Goal: Answer question/provide support

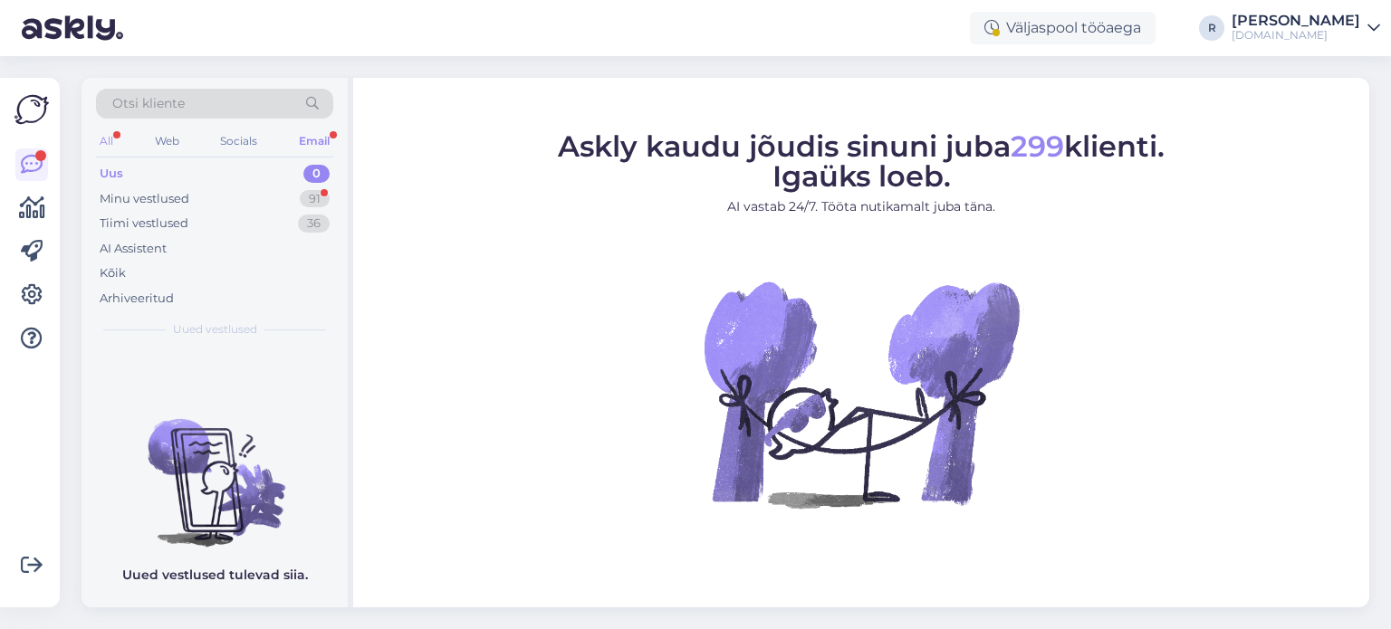
click at [116, 136] on div "All" at bounding box center [106, 141] width 21 height 24
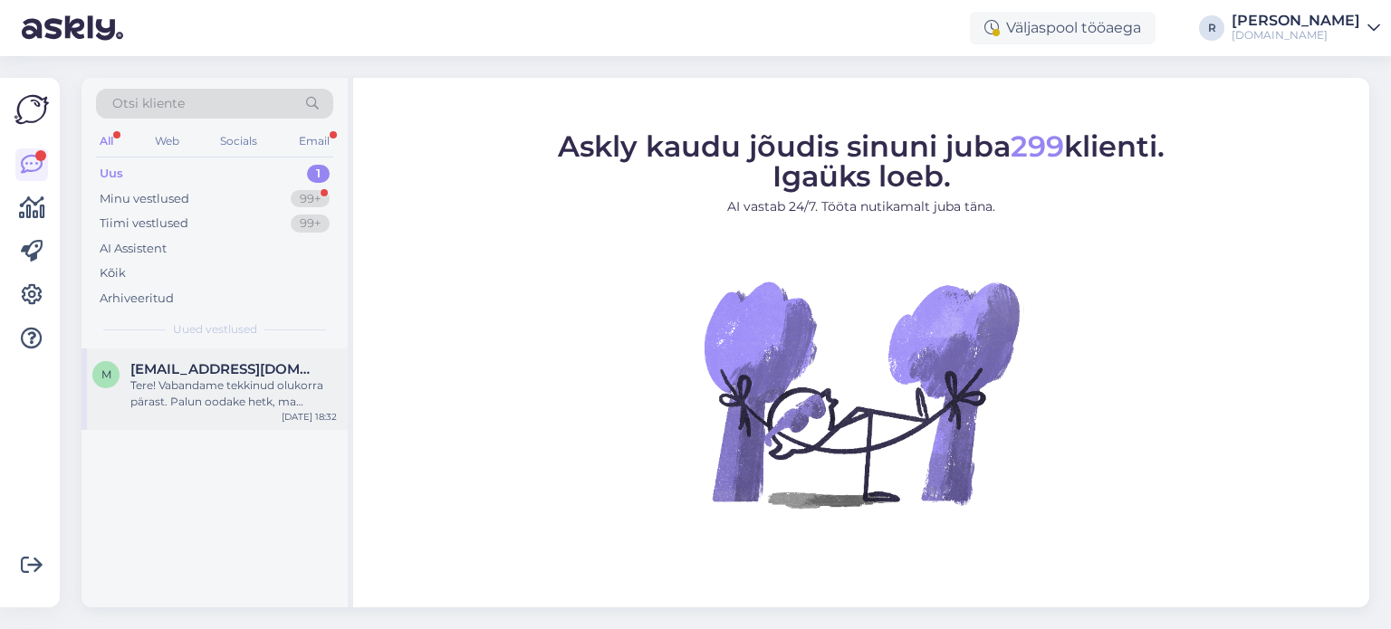
click at [215, 388] on div "Tere! Vabandame tekkinud olukorra pärast. Palun oodake hetk, ma suunan [PERSON_…" at bounding box center [233, 394] width 206 height 33
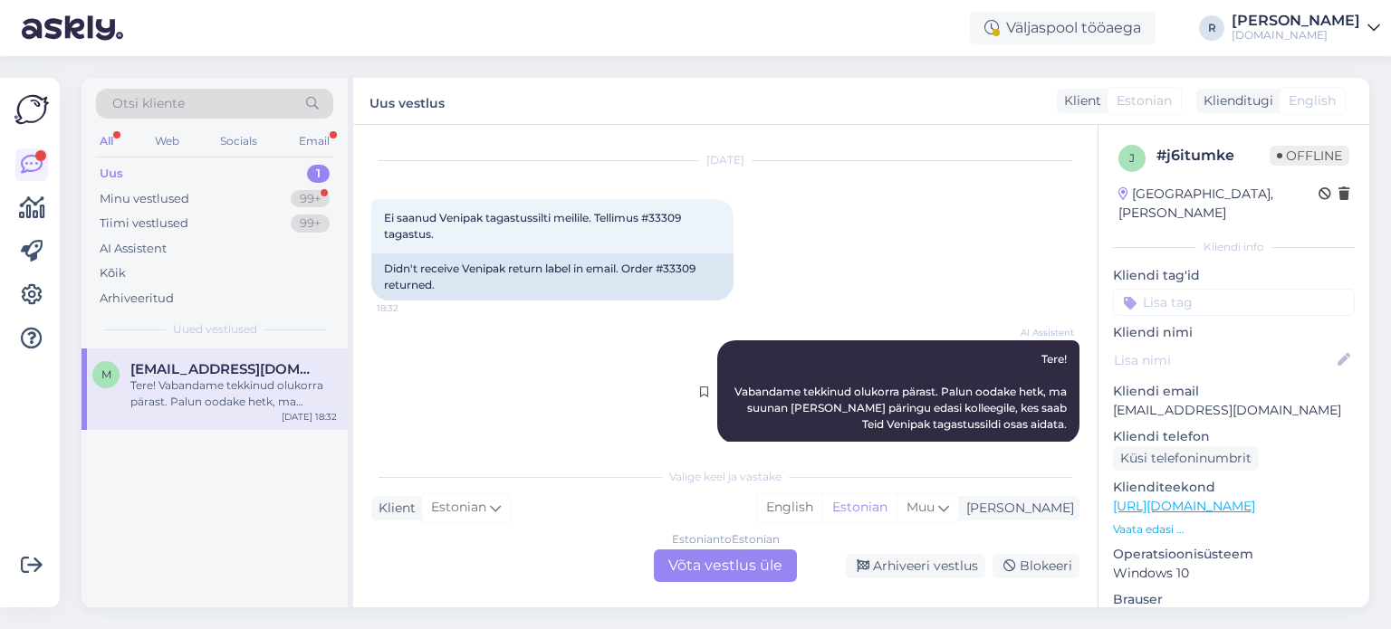
scroll to position [62, 0]
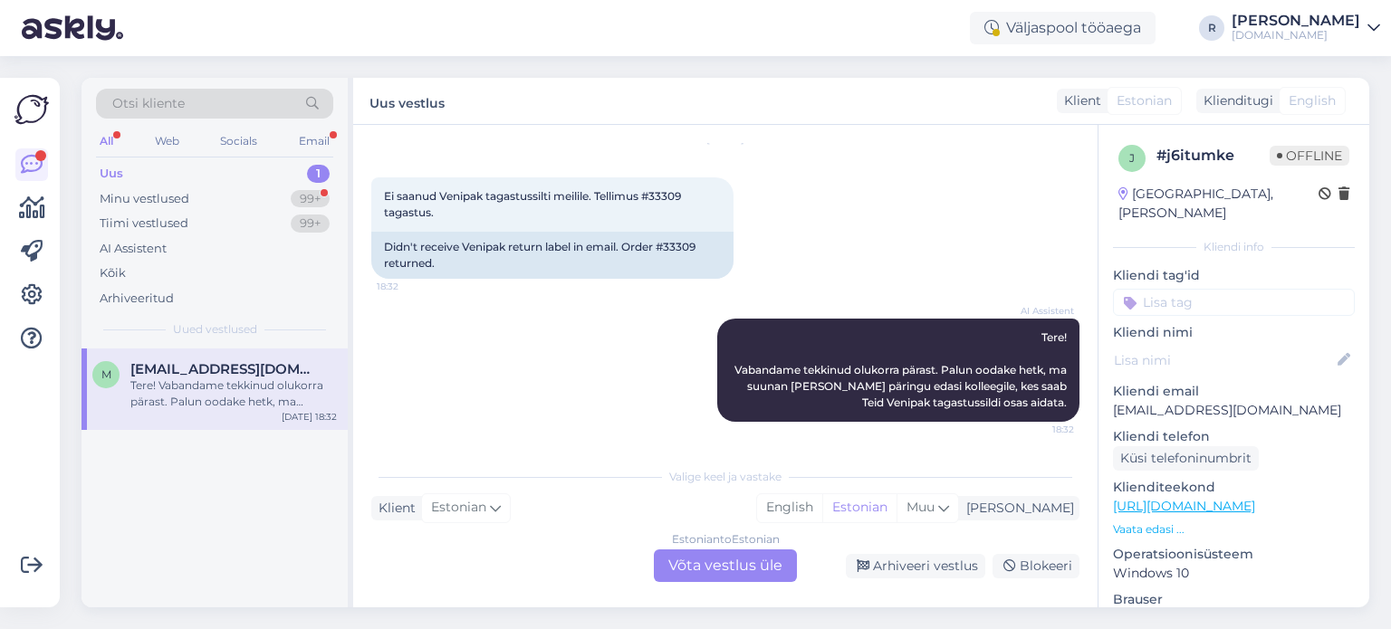
click at [713, 564] on div "Estonian to Estonian Võta vestlus üle" at bounding box center [725, 566] width 143 height 33
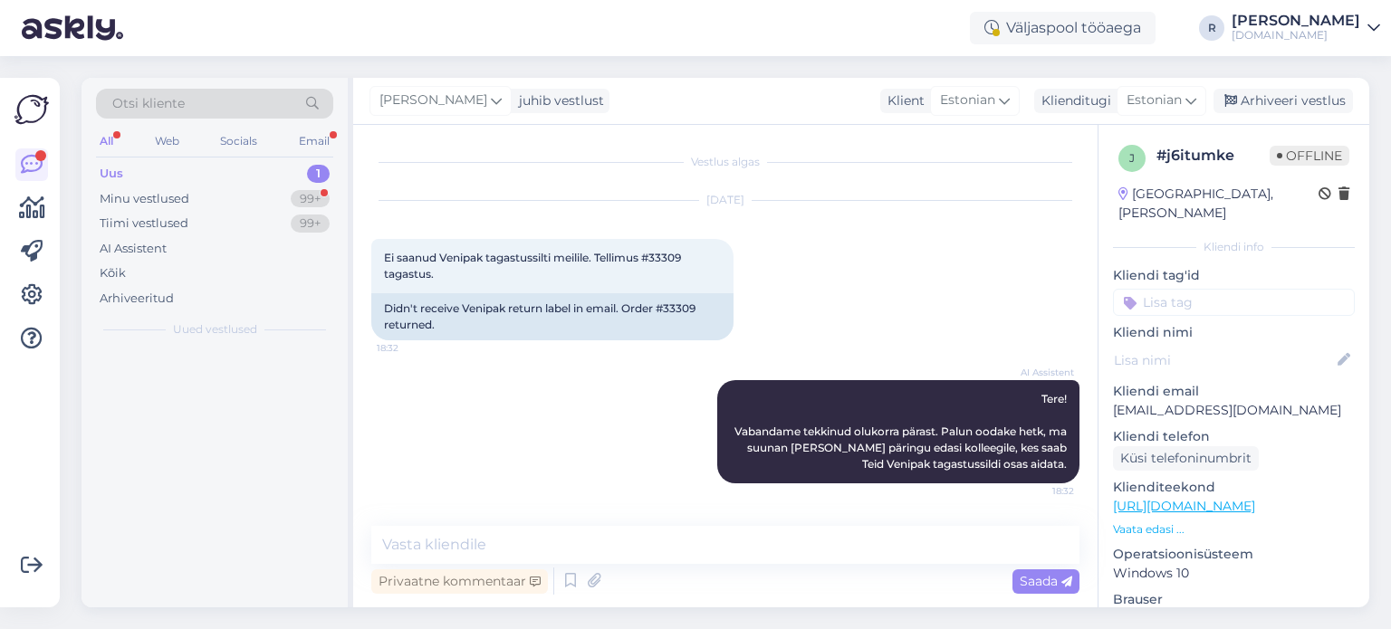
scroll to position [0, 0]
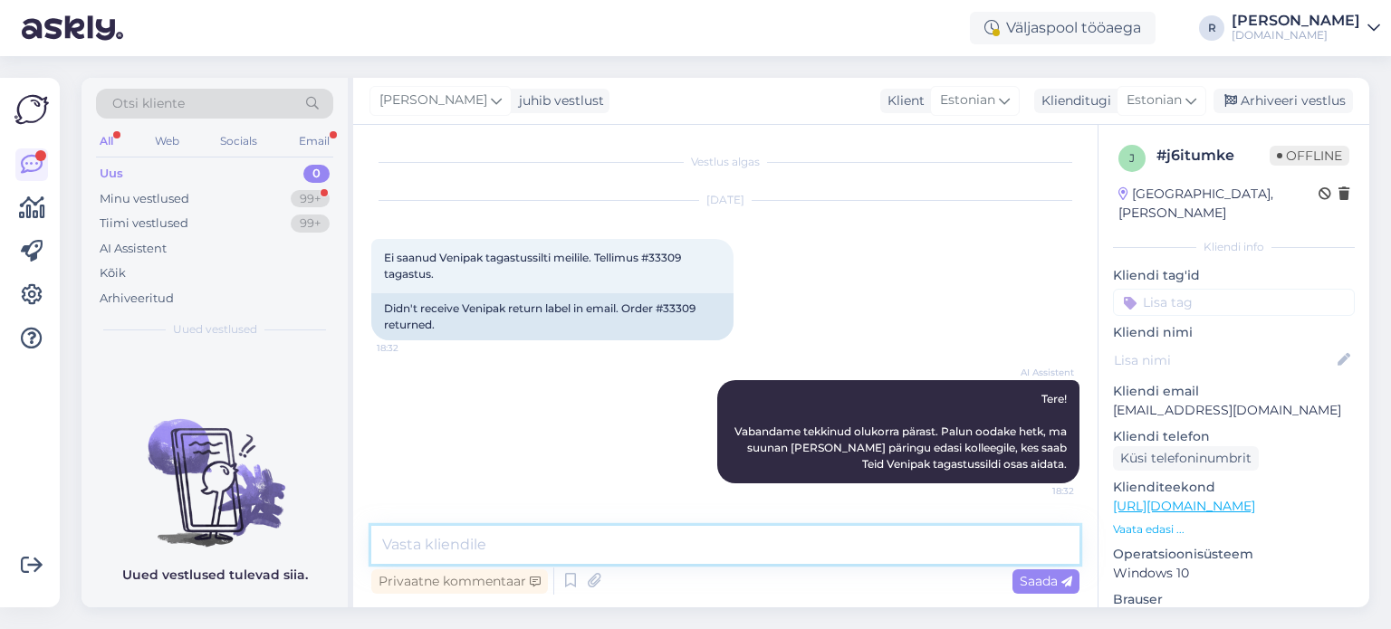
click at [643, 541] on textarea at bounding box center [725, 545] width 708 height 38
click at [572, 582] on icon at bounding box center [571, 581] width 22 height 27
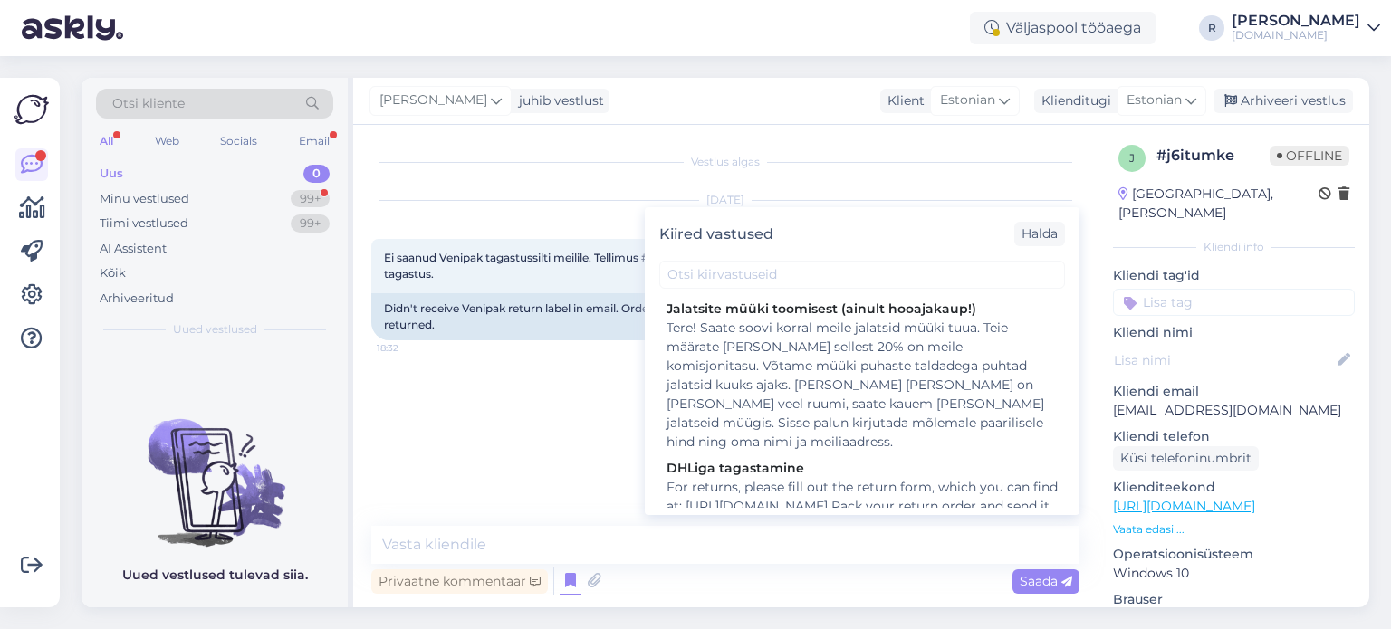
click at [550, 426] on div "AI Assistent Tere! Vabandame tekkinud olukorra pärast. Palun oodake hetk, ma su…" at bounding box center [725, 431] width 708 height 143
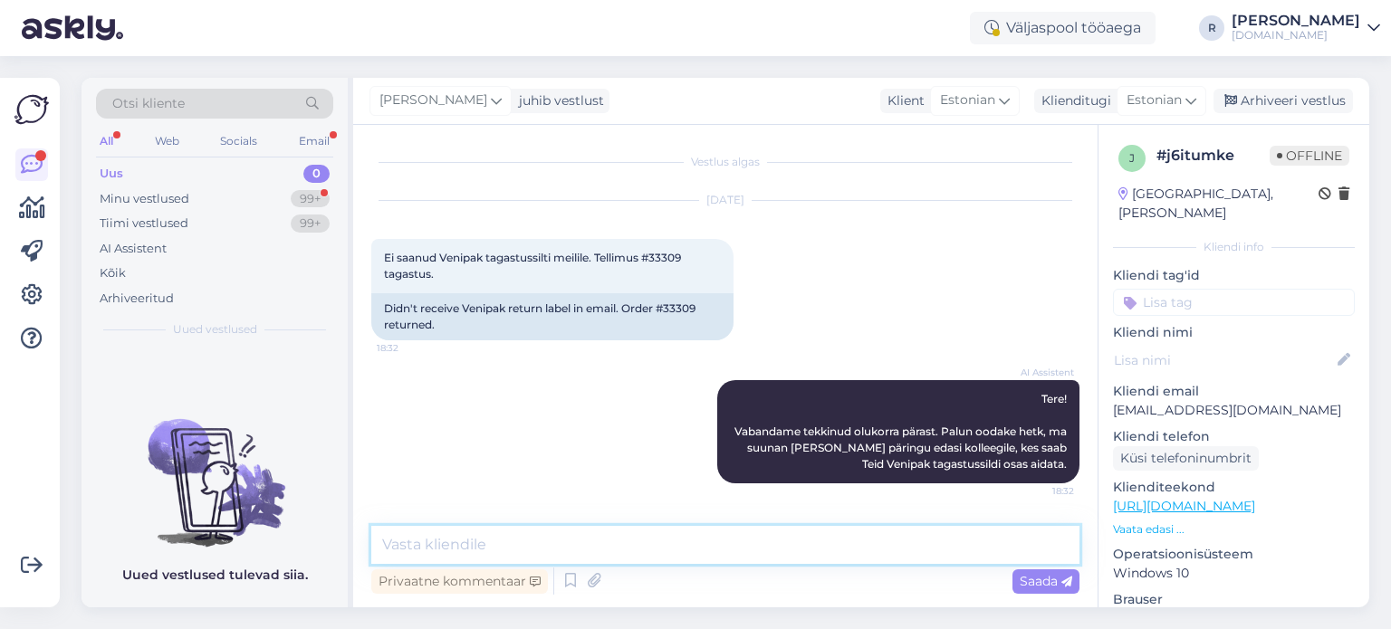
click at [478, 534] on textarea at bounding box center [725, 545] width 708 height 38
type textarea "Tere!"
click at [305, 134] on div "Email" at bounding box center [314, 141] width 38 height 24
click at [105, 271] on div "Kõik" at bounding box center [113, 273] width 26 height 18
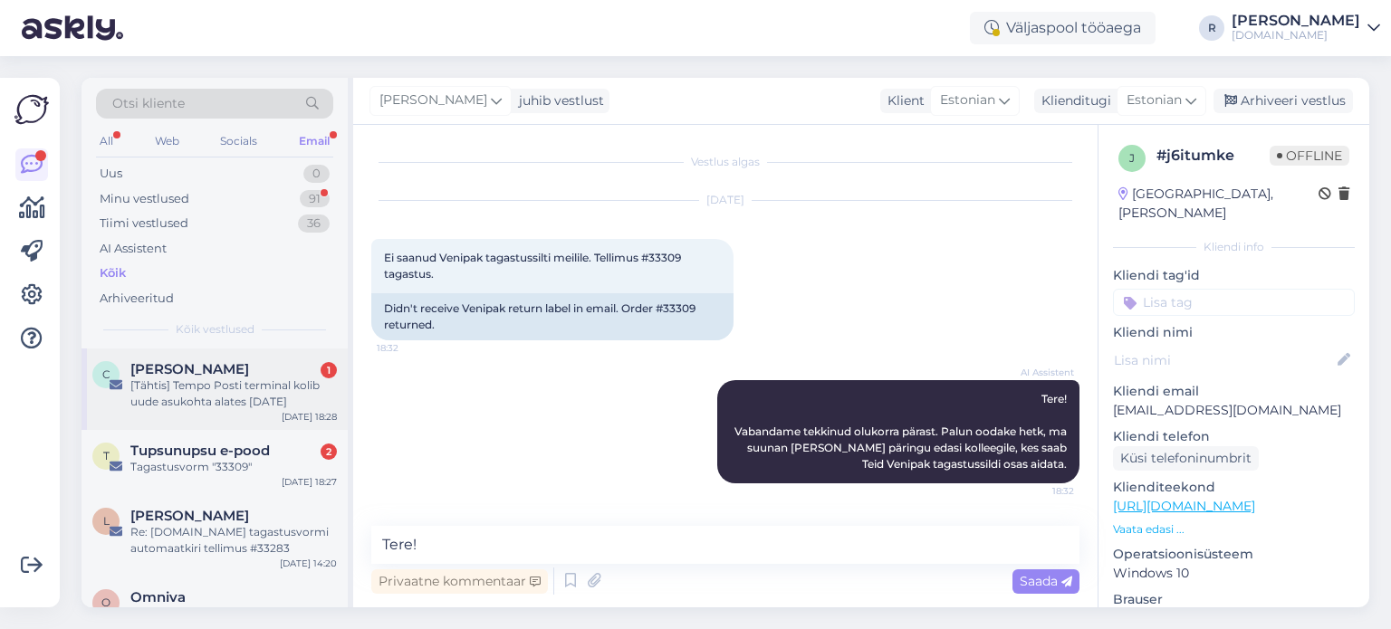
click at [214, 407] on div "[Tähtis] Tempo Posti terminal kolib uude asukohta alates [DATE]" at bounding box center [233, 394] width 206 height 33
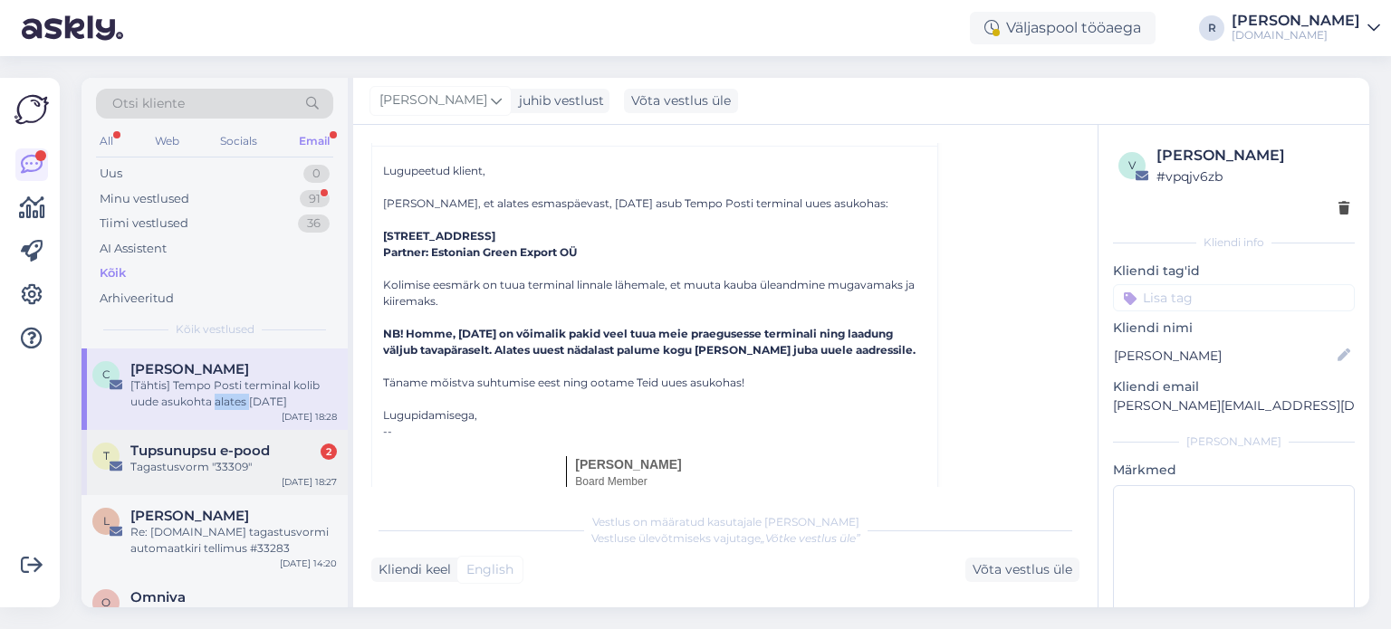
scroll to position [91, 0]
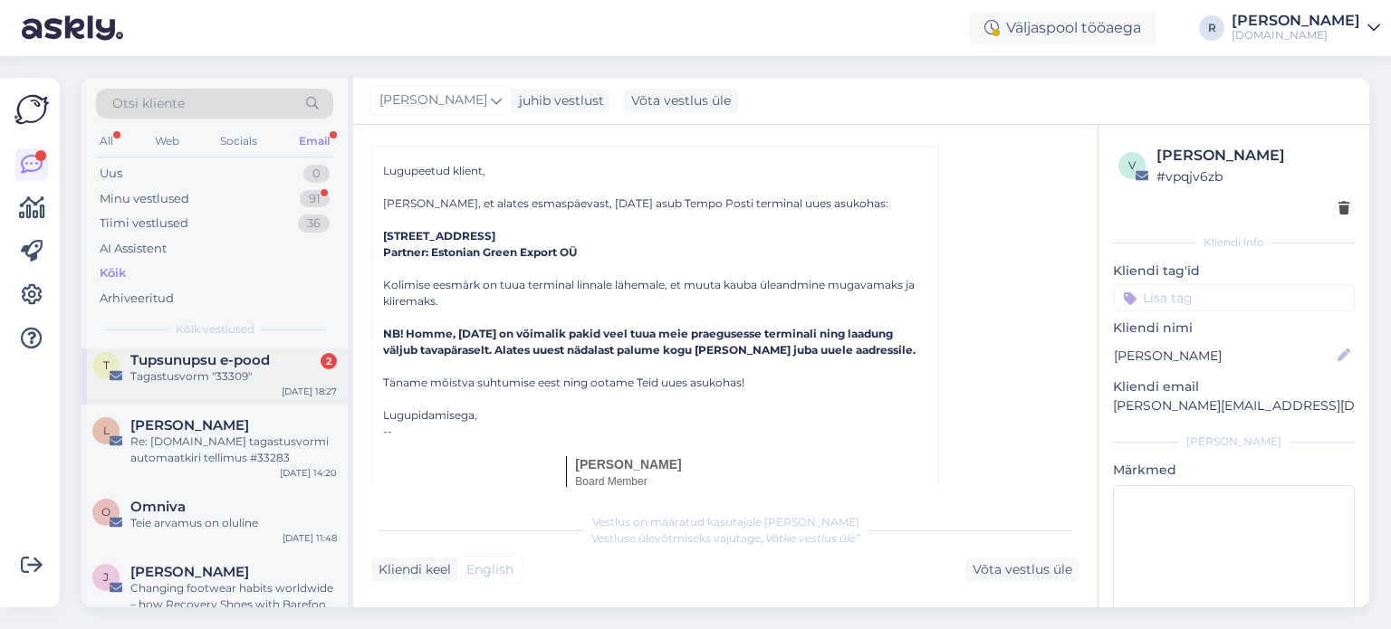
click at [244, 466] on div "L [PERSON_NAME] Re: [DOMAIN_NAME] tagastusvormi automaatkiri tellimus #33283 [D…" at bounding box center [214, 445] width 266 height 81
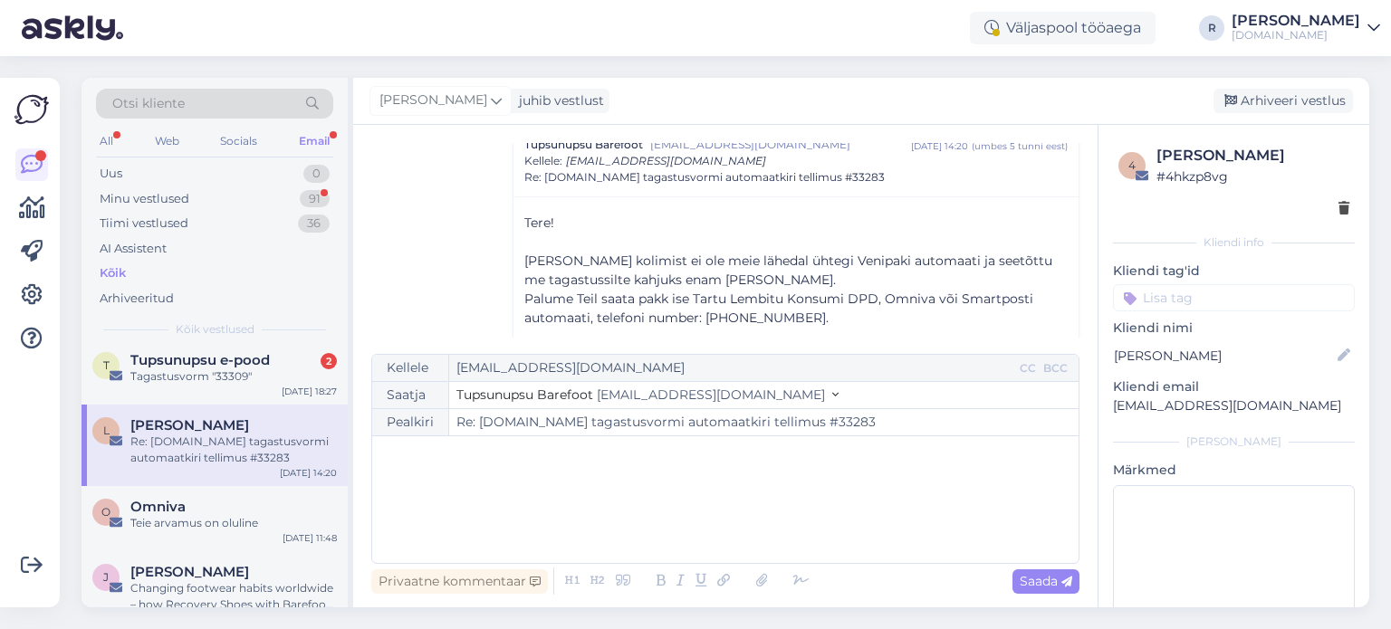
scroll to position [242, 0]
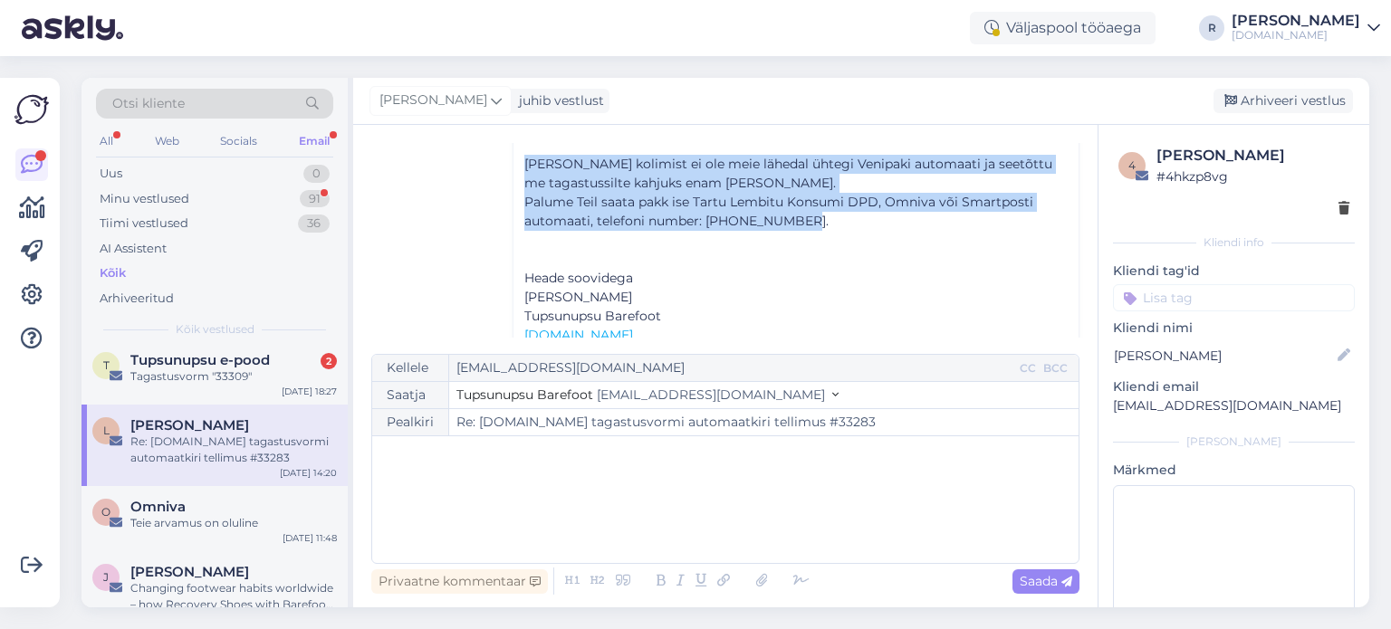
drag, startPoint x: 812, startPoint y: 217, endPoint x: 517, endPoint y: 168, distance: 299.2
click at [517, 168] on div "Tere! ﻿ [PERSON_NAME] kolimist ei ole meie lähedal ühtegi Venipaki automaati ja…" at bounding box center [795, 247] width 565 height 294
copy div "[PERSON_NAME] kolimist ei ole meie lähedal ühtegi Venipaki automaati ja seetõtt…"
click at [106, 147] on div "All" at bounding box center [106, 141] width 21 height 24
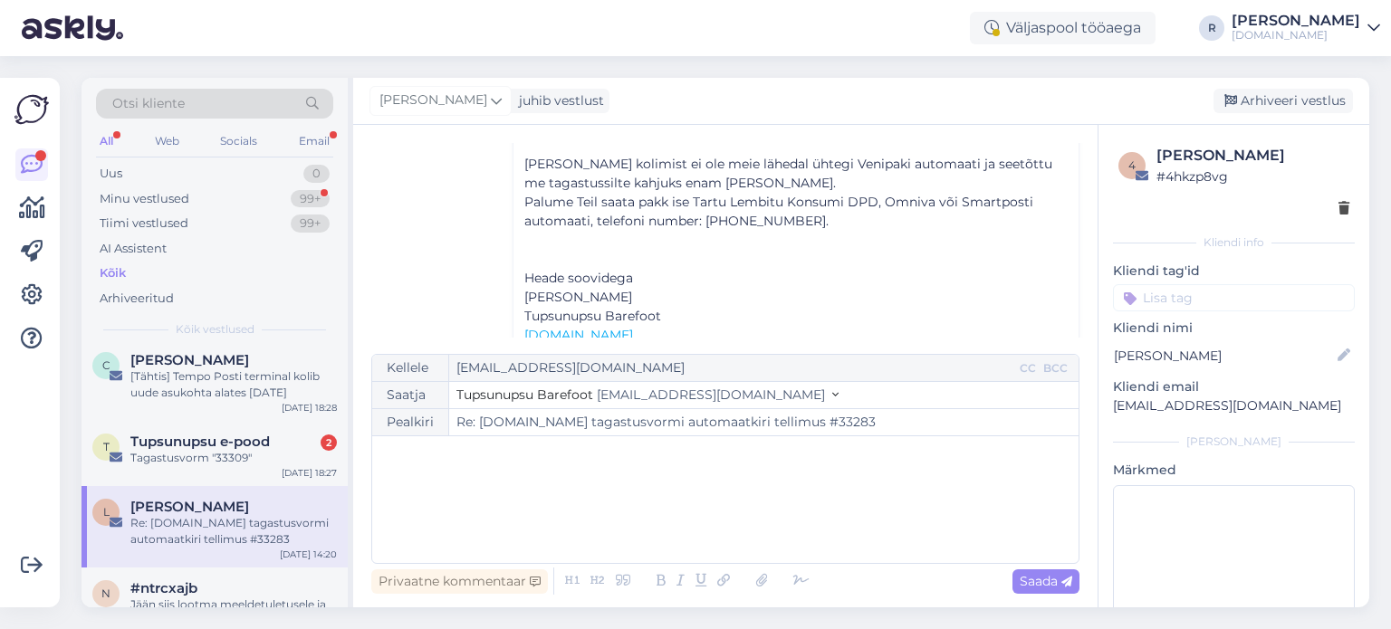
scroll to position [0, 0]
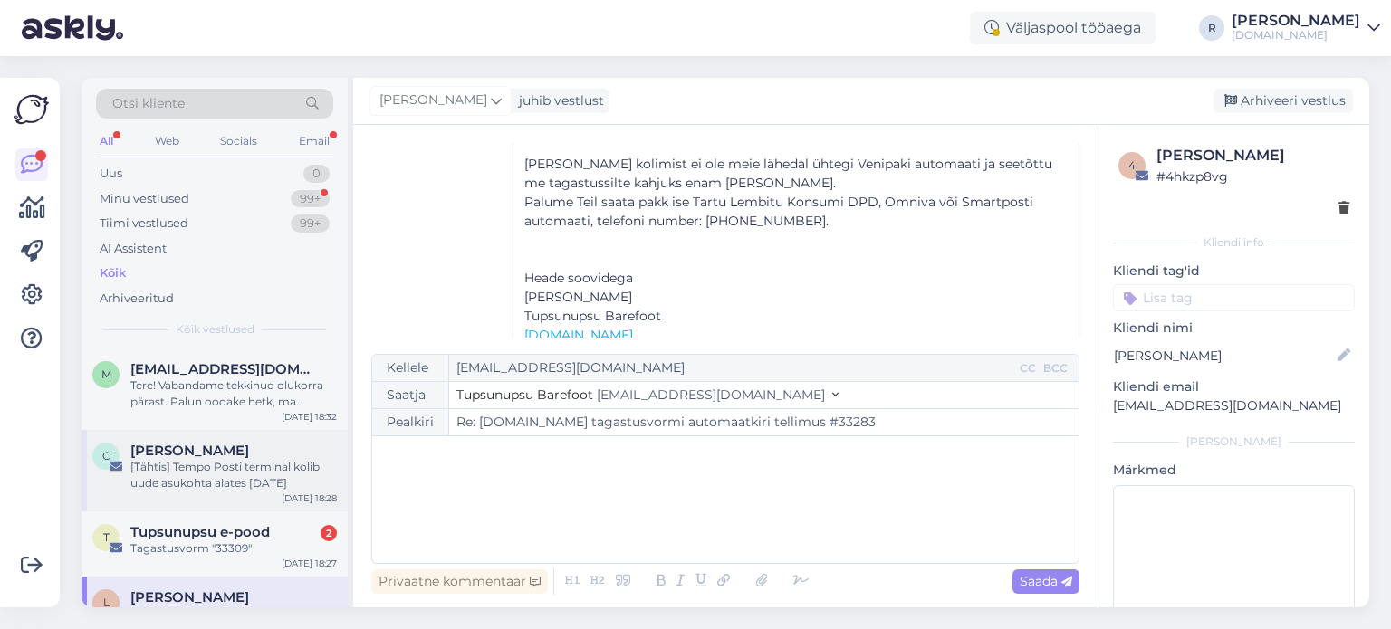
click at [234, 434] on div "C [PERSON_NAME] [Tähtis] Tempo Posti terminal kolib uude asukohta alates [DATE]…" at bounding box center [214, 470] width 266 height 81
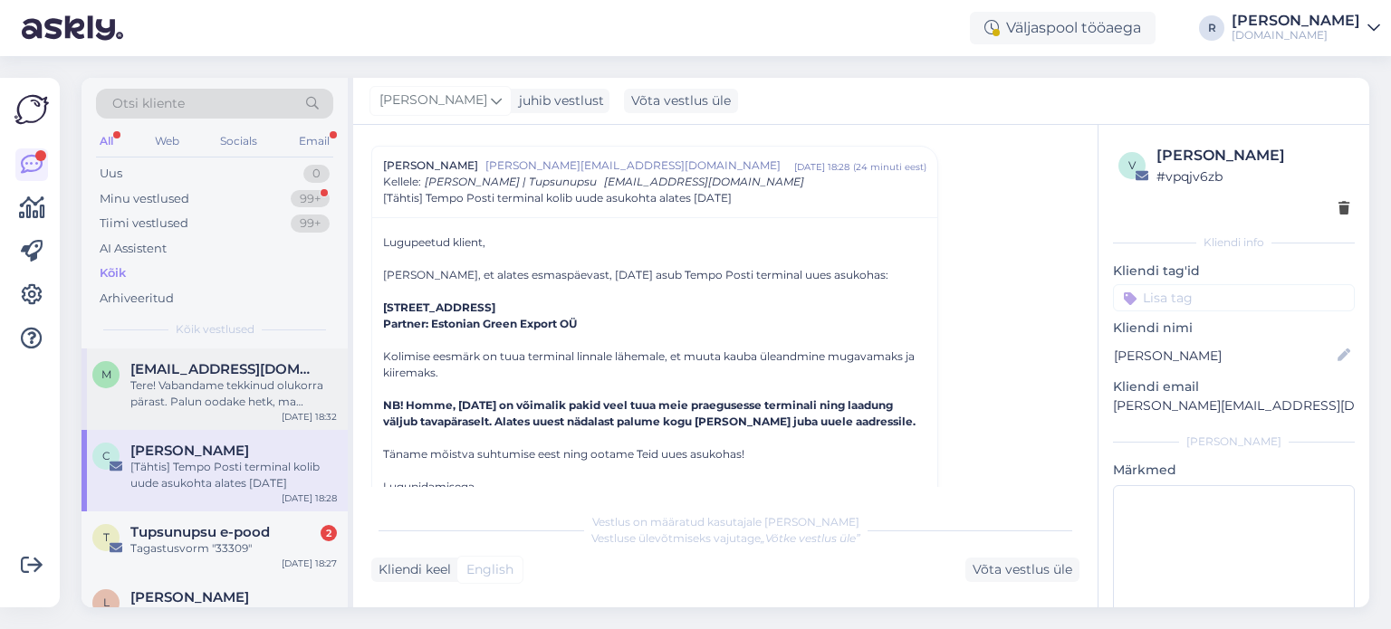
click at [235, 397] on div "Tere! Vabandame tekkinud olukorra pärast. Palun oodake hetk, ma suunan [PERSON_…" at bounding box center [233, 394] width 206 height 33
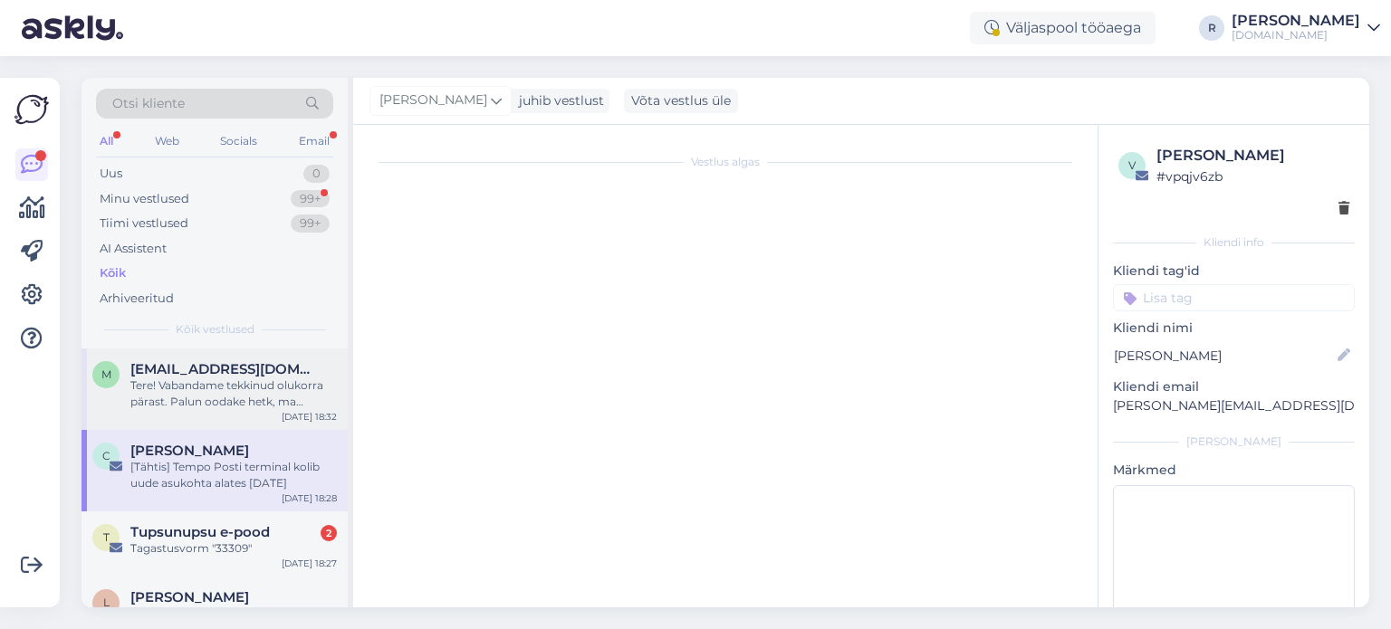
scroll to position [0, 0]
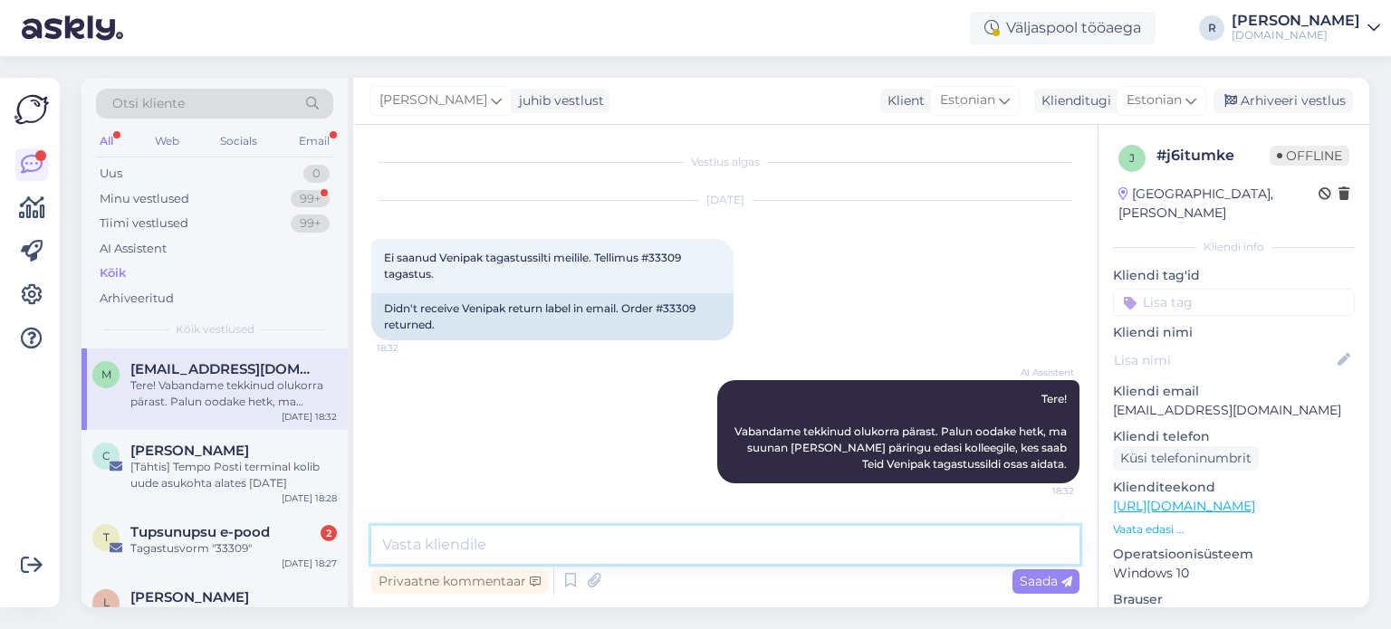
click at [627, 541] on textarea at bounding box center [725, 545] width 708 height 38
paste textarea "[PERSON_NAME] kolimist ei ole meie lähedal ühtegi Venipaki automaati ja seetõtt…"
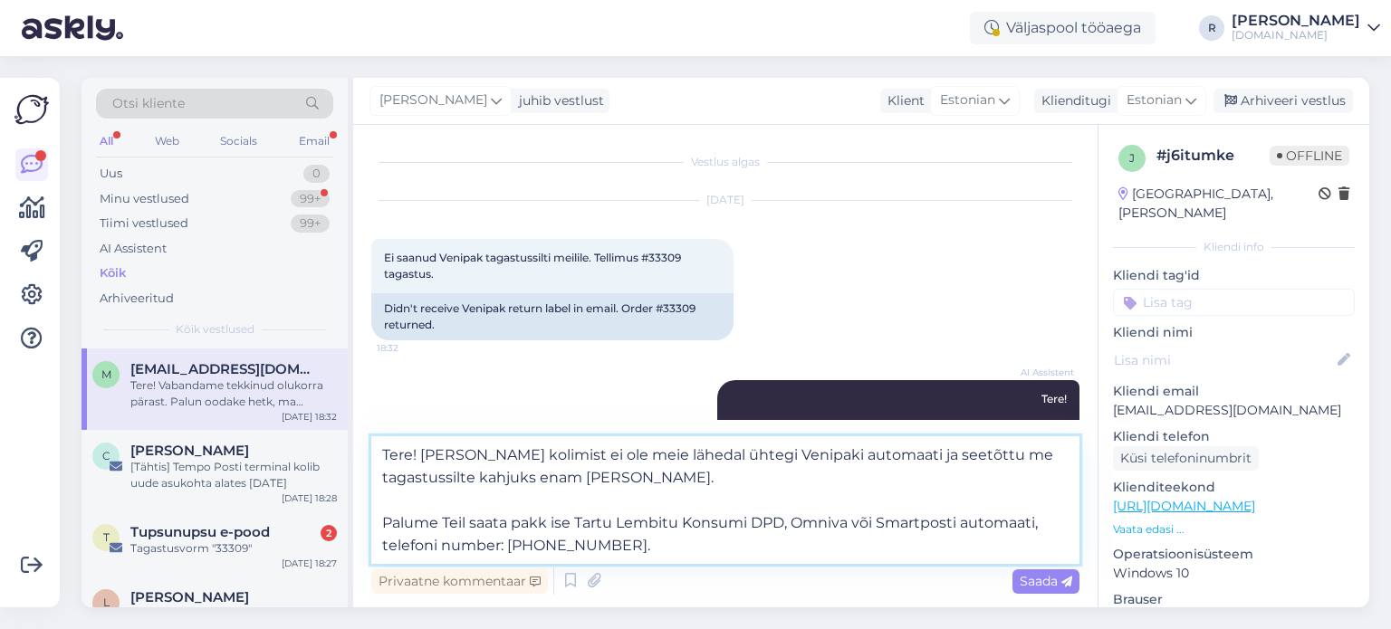
click at [579, 474] on textarea "Tere! [PERSON_NAME] kolimist ei ole meie lähedal ühtegi Venipaki automaati ja s…" at bounding box center [725, 500] width 708 height 128
click at [666, 459] on textarea "Tere! [PERSON_NAME] kolimist ei ole meie lähedal ühtegi Venipaki automaati ja s…" at bounding box center [725, 500] width 708 height 128
type textarea "Tere! [PERSON_NAME] kolimist ei ole meie lähedal kahjuks ühtegi Venipaki automa…"
click at [677, 254] on span "Ei saanud Venipak tagastussilti meilile. Tellimus #33309 tagastus." at bounding box center [534, 266] width 300 height 30
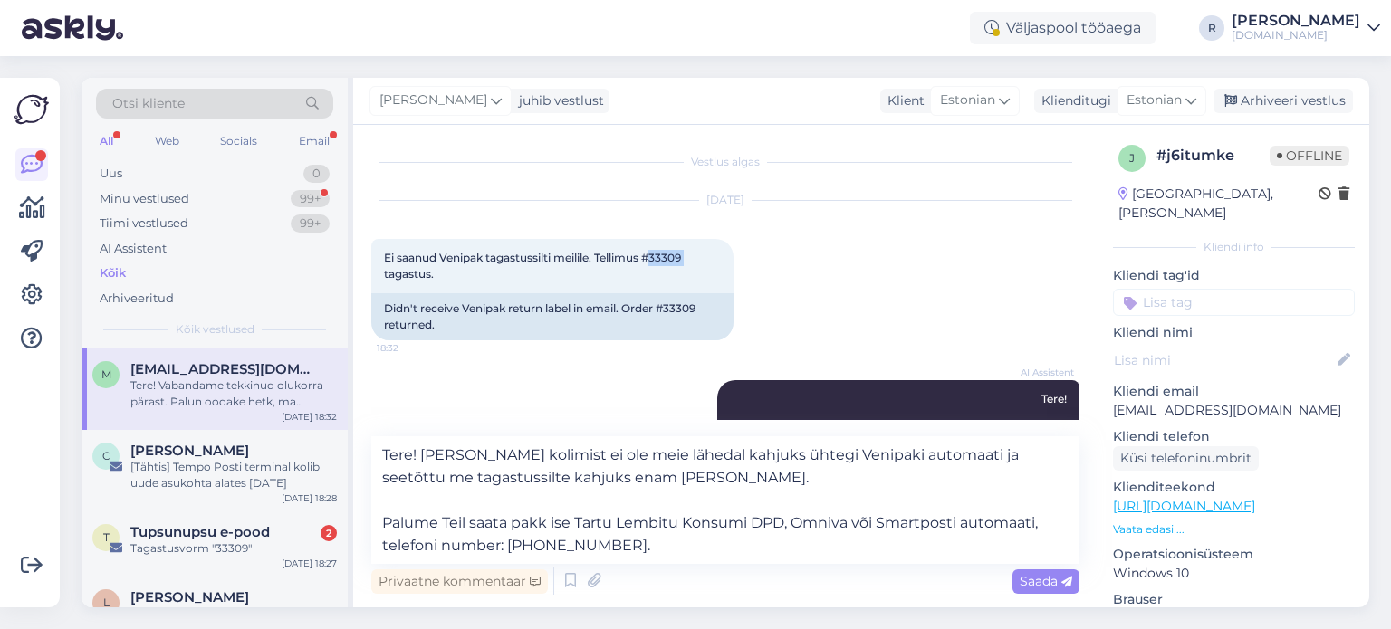
copy span "33309"
drag, startPoint x: 654, startPoint y: 547, endPoint x: 361, endPoint y: 453, distance: 307.2
click at [361, 453] on div "Vestlus algas [DATE] Ei saanud Venipak tagastussilti meilile. Tellimus #33309 t…" at bounding box center [725, 366] width 744 height 483
click at [801, 484] on textarea "Tere! [PERSON_NAME] kolimist ei ole meie lähedal kahjuks ühtegi Venipaki automa…" at bounding box center [725, 500] width 708 height 128
click at [724, 486] on textarea "Tere! [PERSON_NAME] kolimist ei ole meie lähedal kahjuks ühtegi Venipaki automa…" at bounding box center [725, 500] width 708 height 128
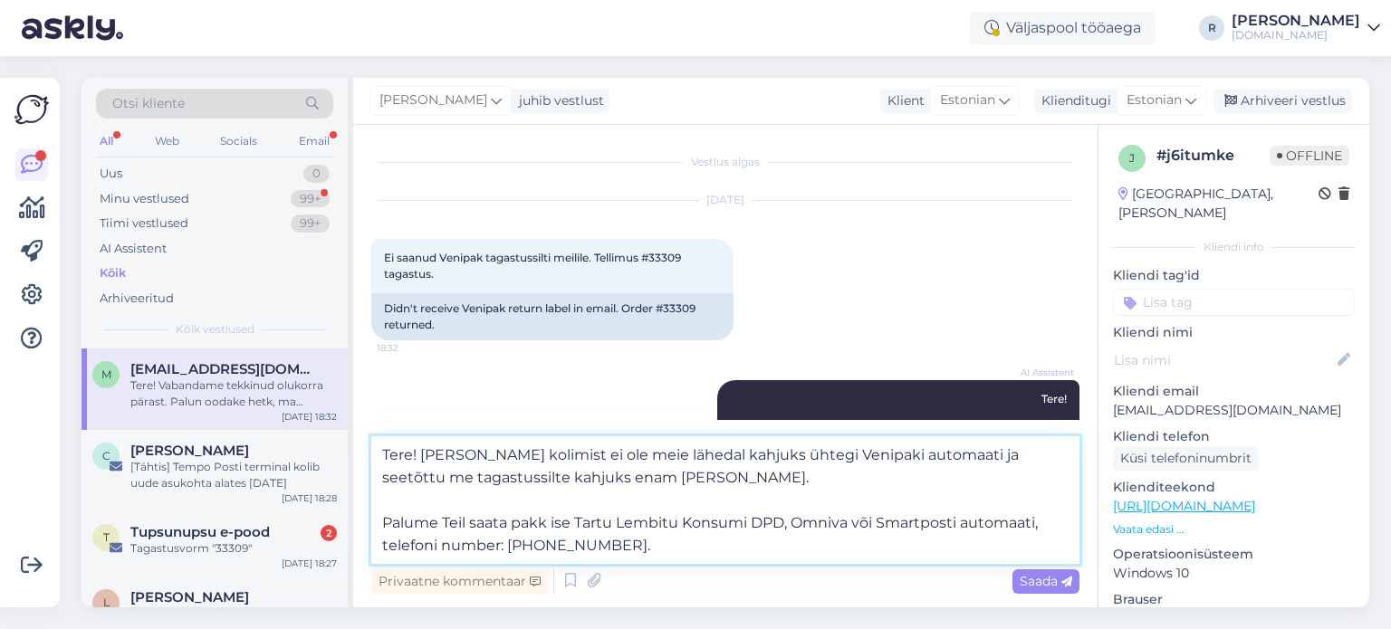
drag, startPoint x: 670, startPoint y: 548, endPoint x: 366, endPoint y: 450, distance: 319.5
click at [366, 450] on div "Vestlus algas [DATE] Ei saanud Venipak tagastussilti meilile. Tellimus #33309 t…" at bounding box center [725, 366] width 744 height 483
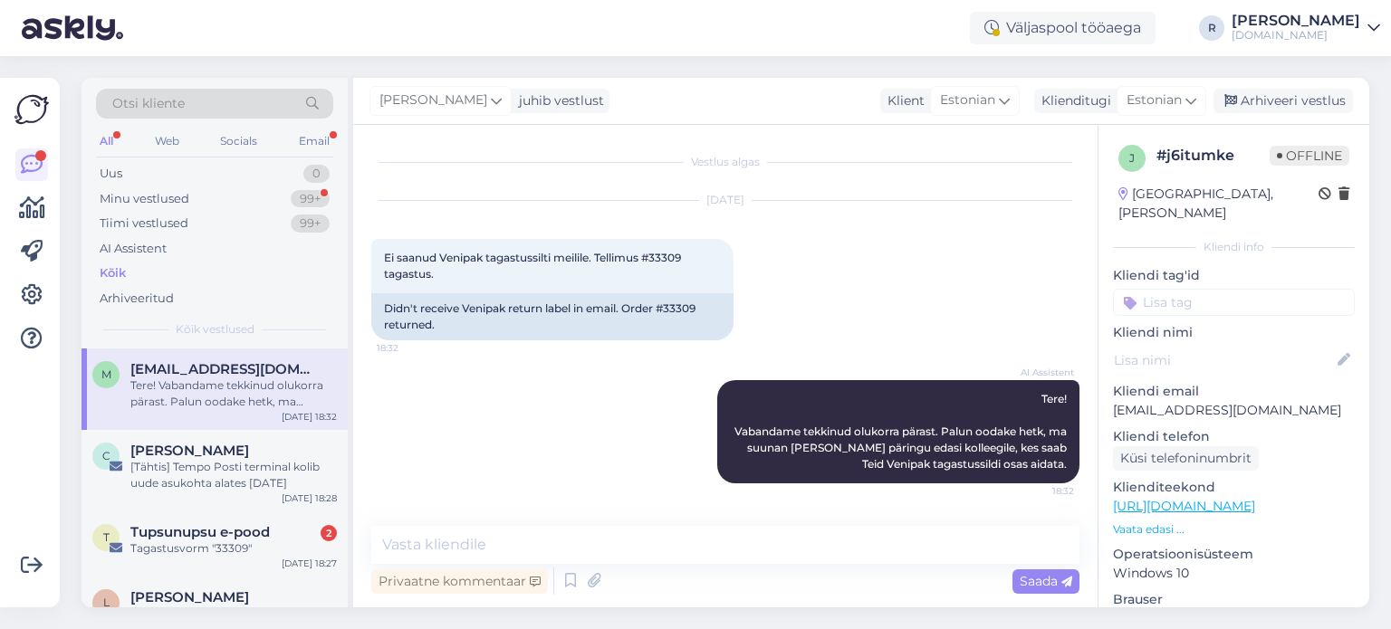
click at [557, 588] on div "Privaatne kommentaar Saada" at bounding box center [725, 581] width 708 height 34
click at [566, 591] on icon at bounding box center [571, 581] width 22 height 27
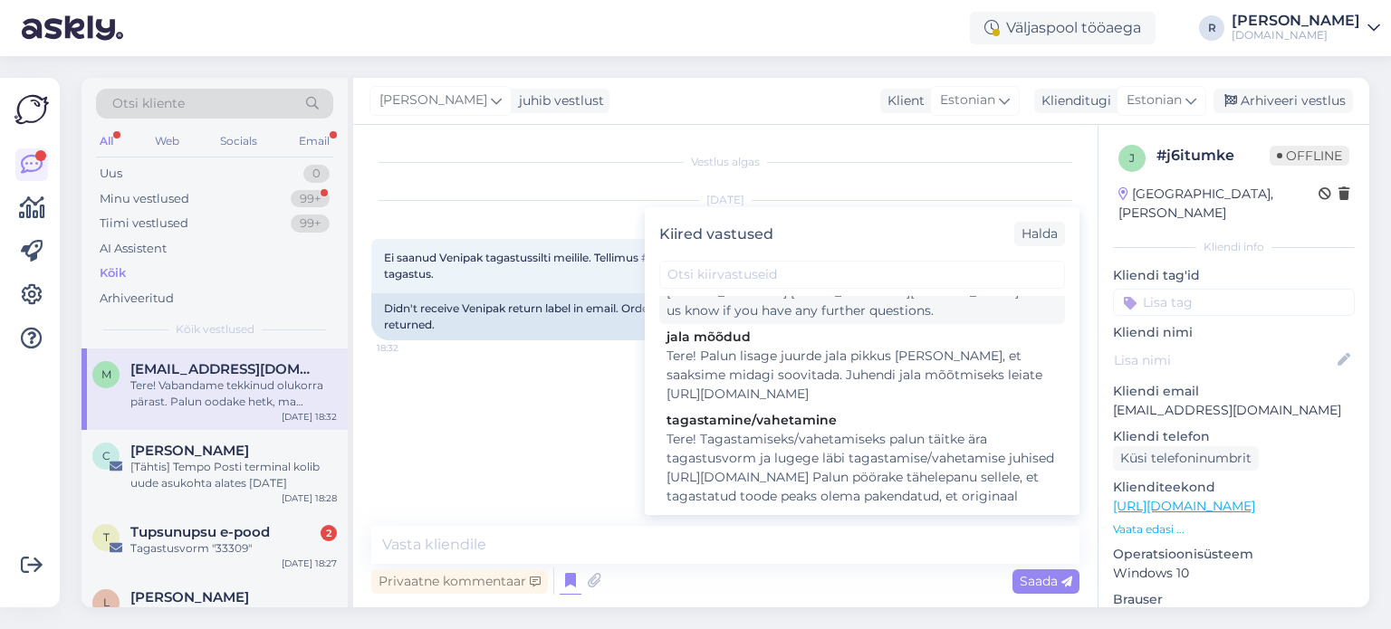
scroll to position [292, 0]
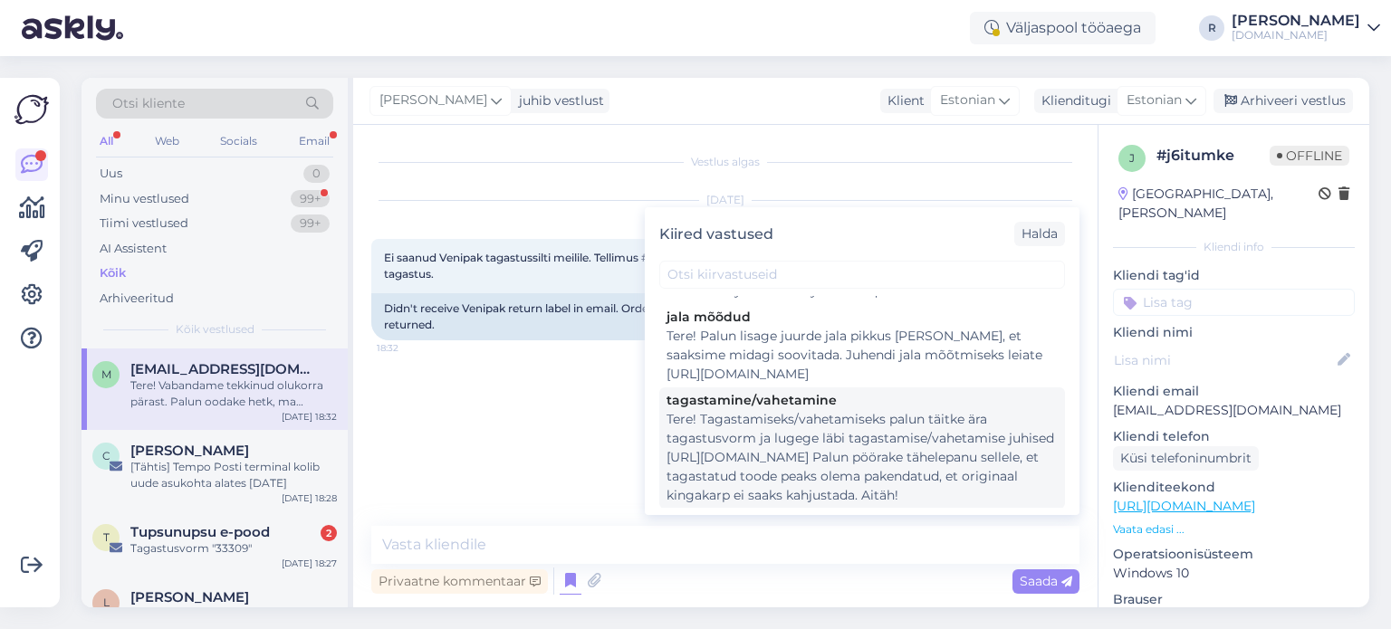
click at [750, 410] on div "Tere! Tagastamiseks/vahetamiseks palun täitke ära tagastusvorm ja lugege läbi t…" at bounding box center [861, 457] width 391 height 95
type textarea "Tere! Tagastamiseks/vahetamiseks palun täitke ära tagastusvorm ja lugege läbi t…"
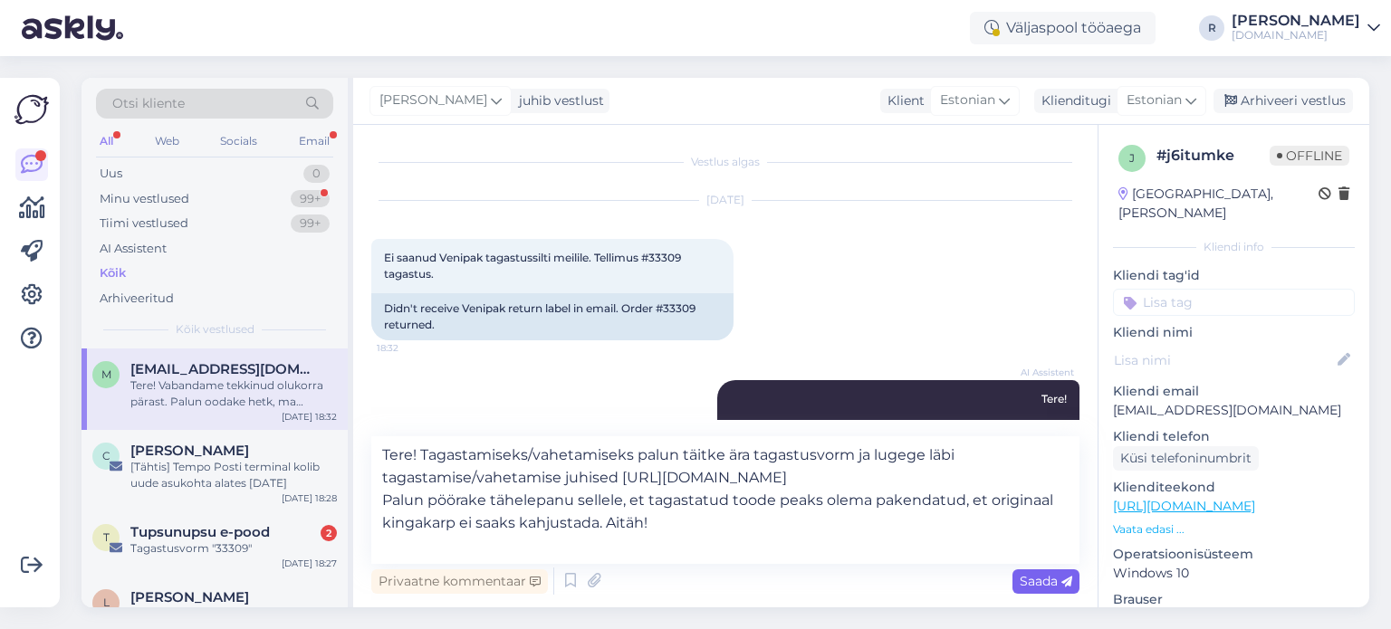
click at [1058, 582] on span "Saada" at bounding box center [1045, 581] width 53 height 16
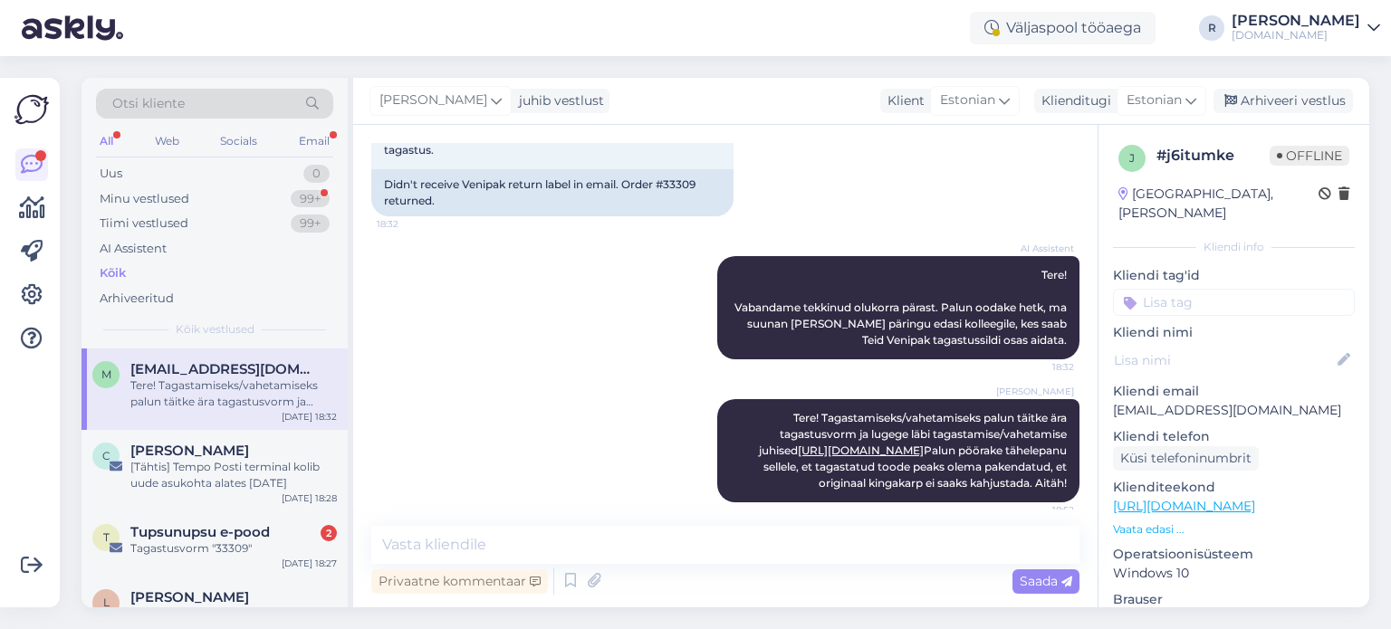
scroll to position [152, 0]
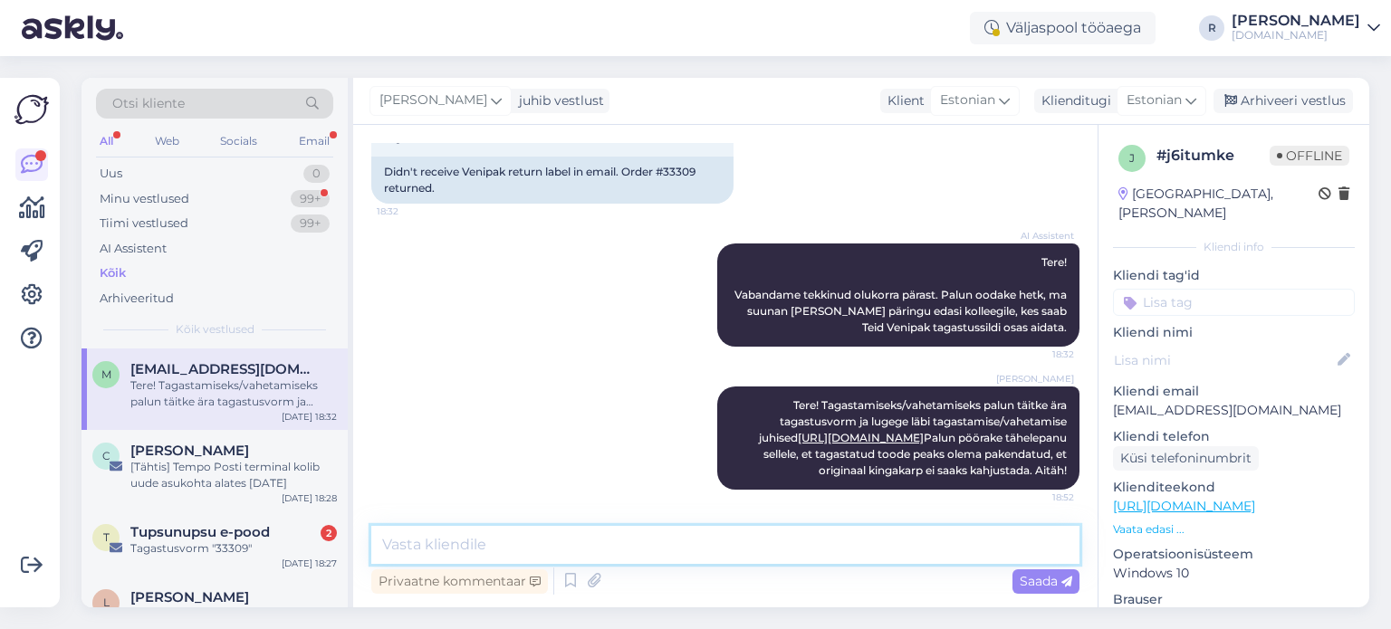
click at [554, 547] on textarea at bounding box center [725, 545] width 708 height 38
paste textarea "33309"
type textarea "33309"
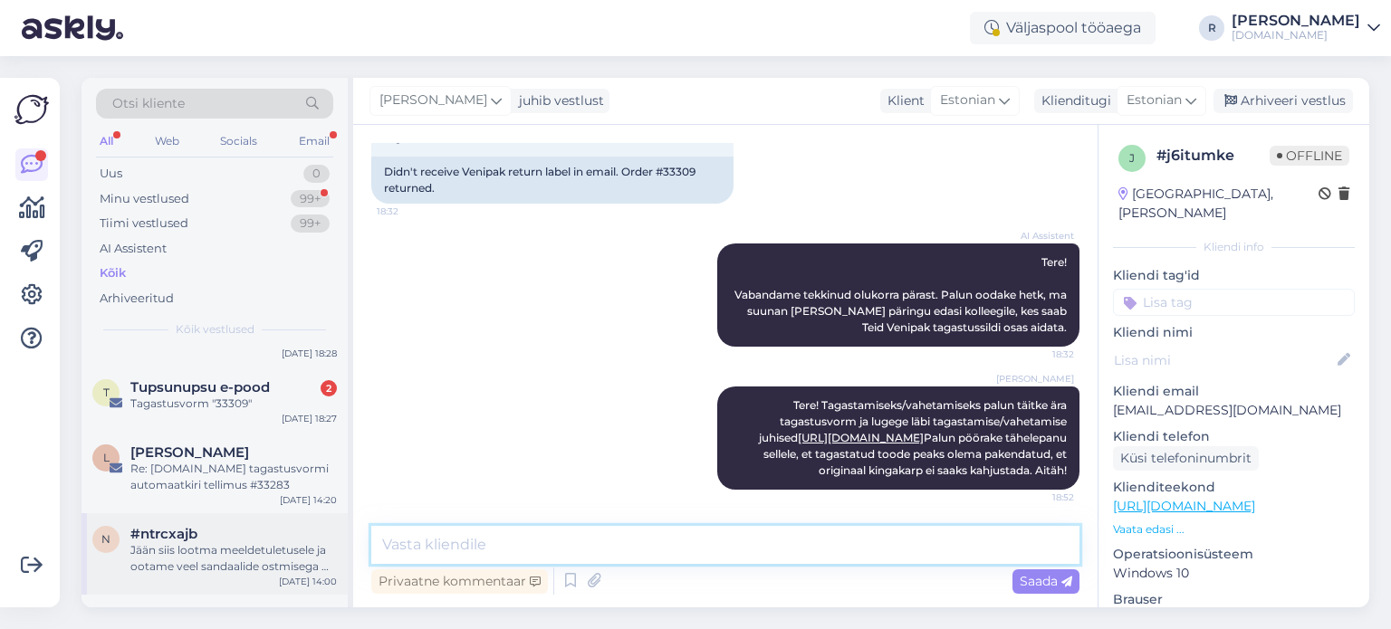
scroll to position [181, 0]
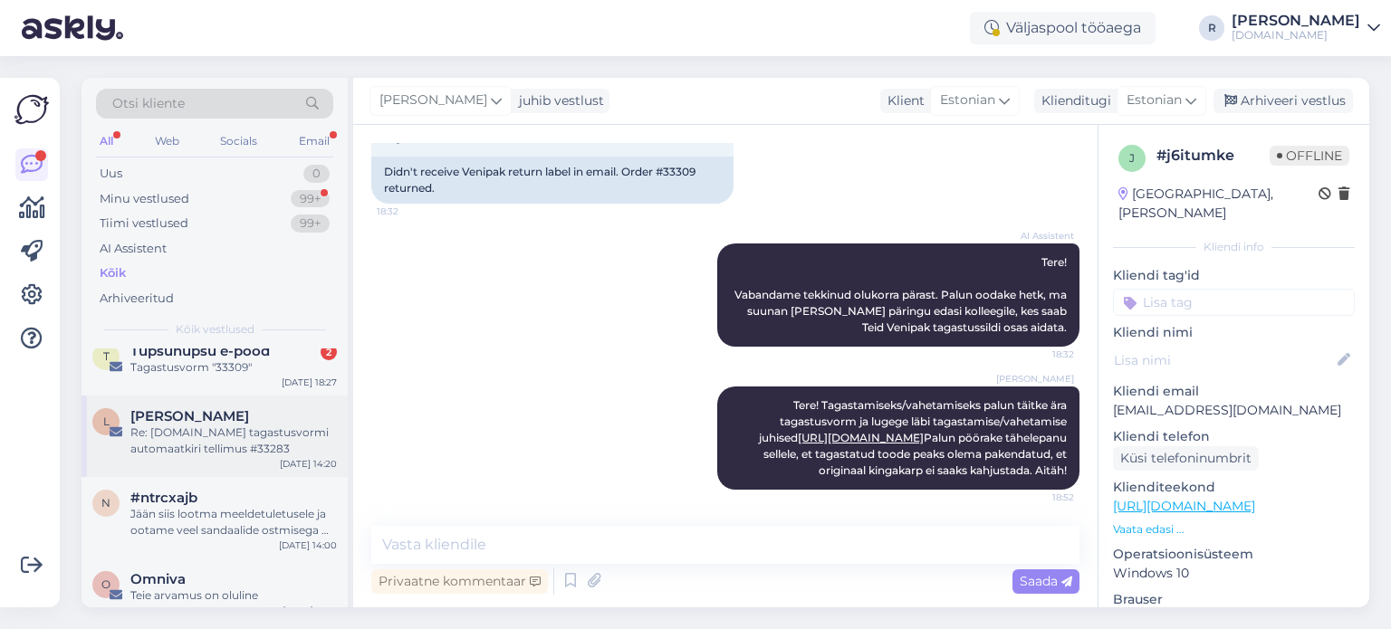
click at [195, 433] on div "Re: [DOMAIN_NAME] tagastusvormi automaatkiri tellimus #33283" at bounding box center [233, 441] width 206 height 33
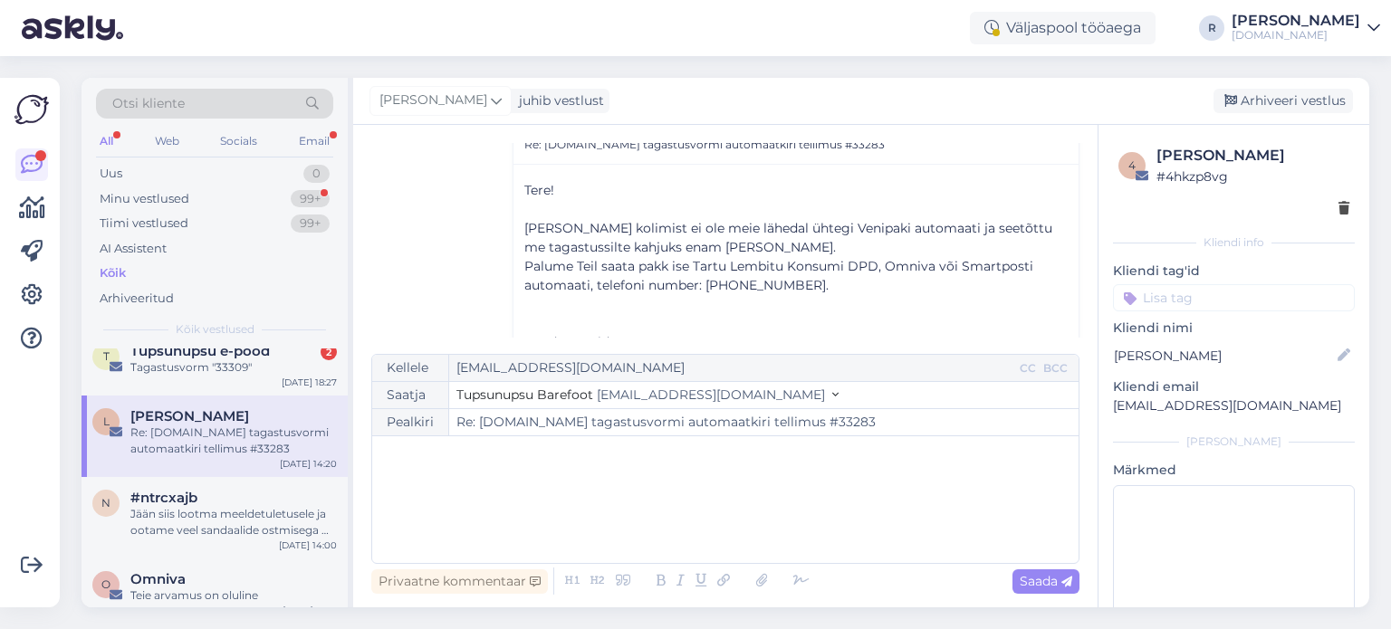
scroll to position [217, 0]
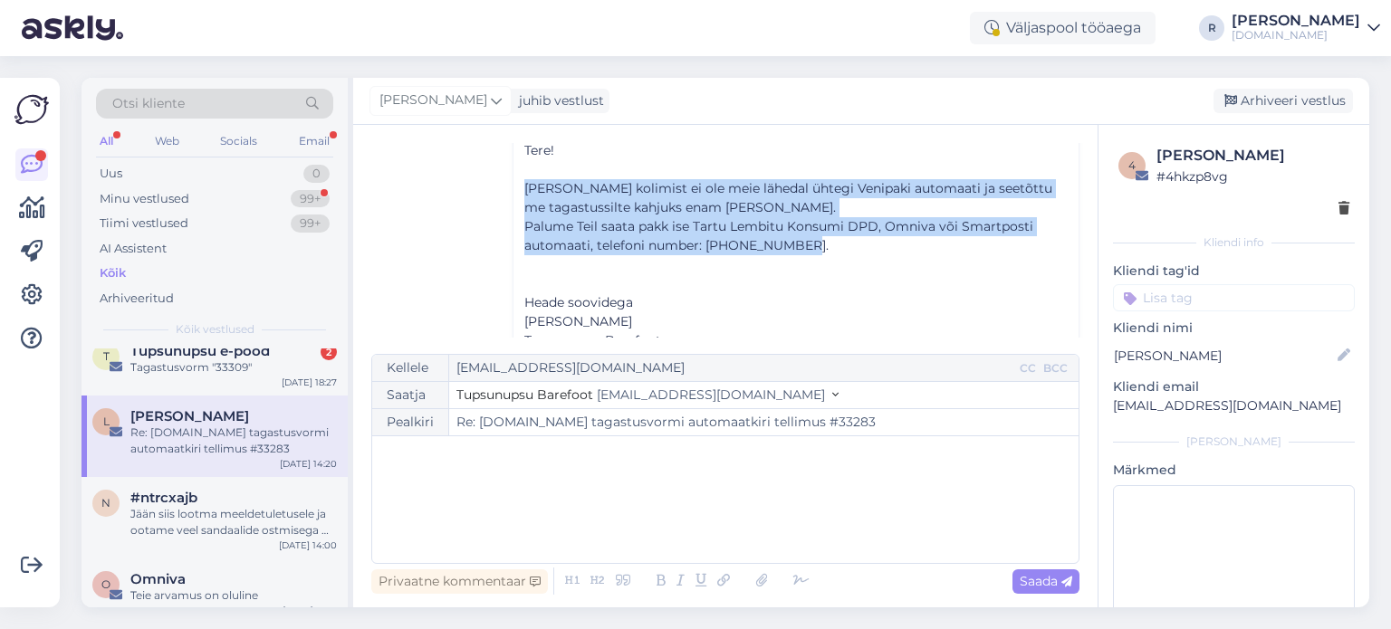
drag, startPoint x: 815, startPoint y: 244, endPoint x: 521, endPoint y: 190, distance: 298.2
click at [524, 190] on div "Tere! ﻿ [PERSON_NAME] kolimist ei ole meie lähedal ühtegi Venipaki automaati ja…" at bounding box center [795, 274] width 543 height 266
copy div "[PERSON_NAME] kolimist ei ole meie lähedal ühtegi Venipaki automaati ja seetõtt…"
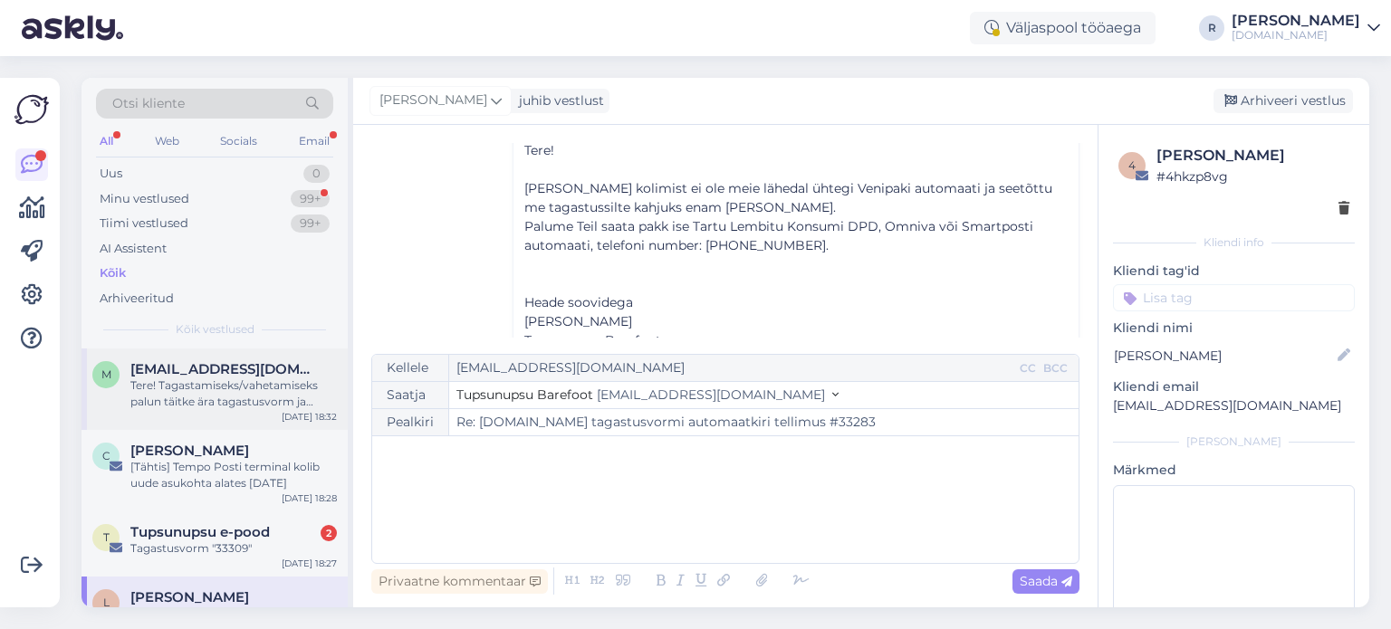
click at [200, 394] on div "Tere! Tagastamiseks/vahetamiseks palun täitke ära tagastusvorm ja lugege läbi t…" at bounding box center [233, 394] width 206 height 33
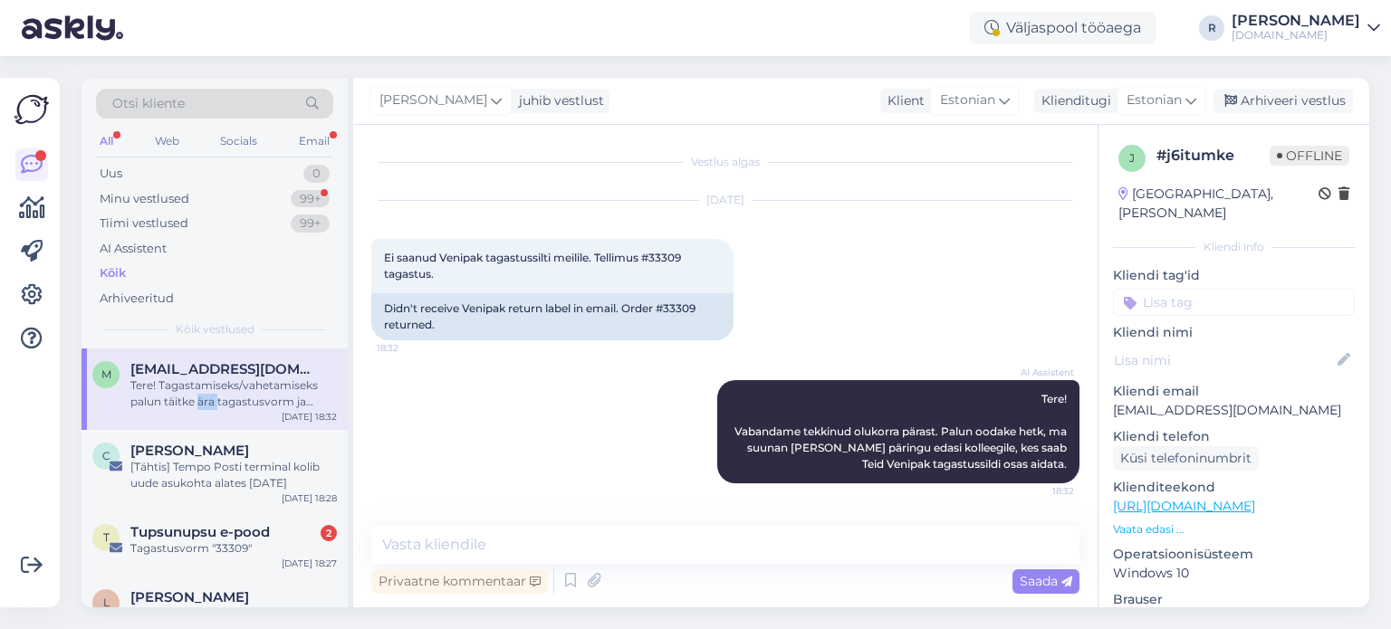
scroll to position [152, 0]
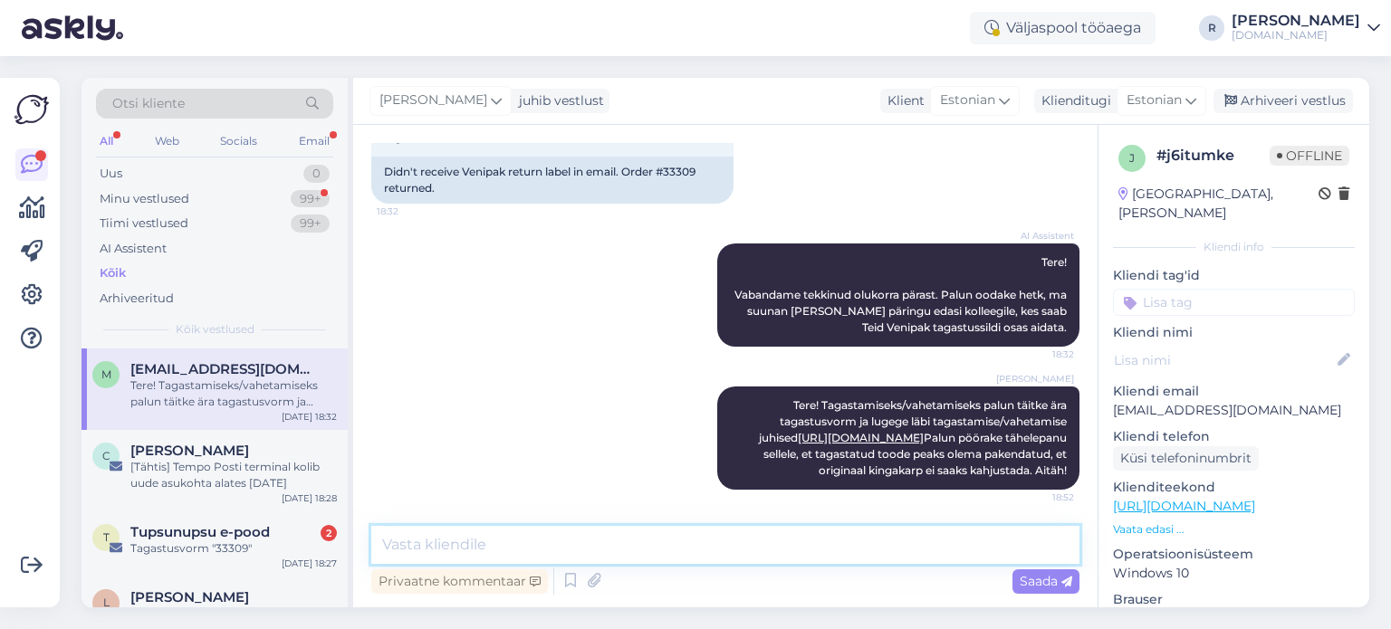
click at [594, 539] on textarea at bounding box center [725, 545] width 708 height 38
paste textarea "[PERSON_NAME] kolimist ei ole meie lähedal ühtegi Venipaki automaati ja seetõtt…"
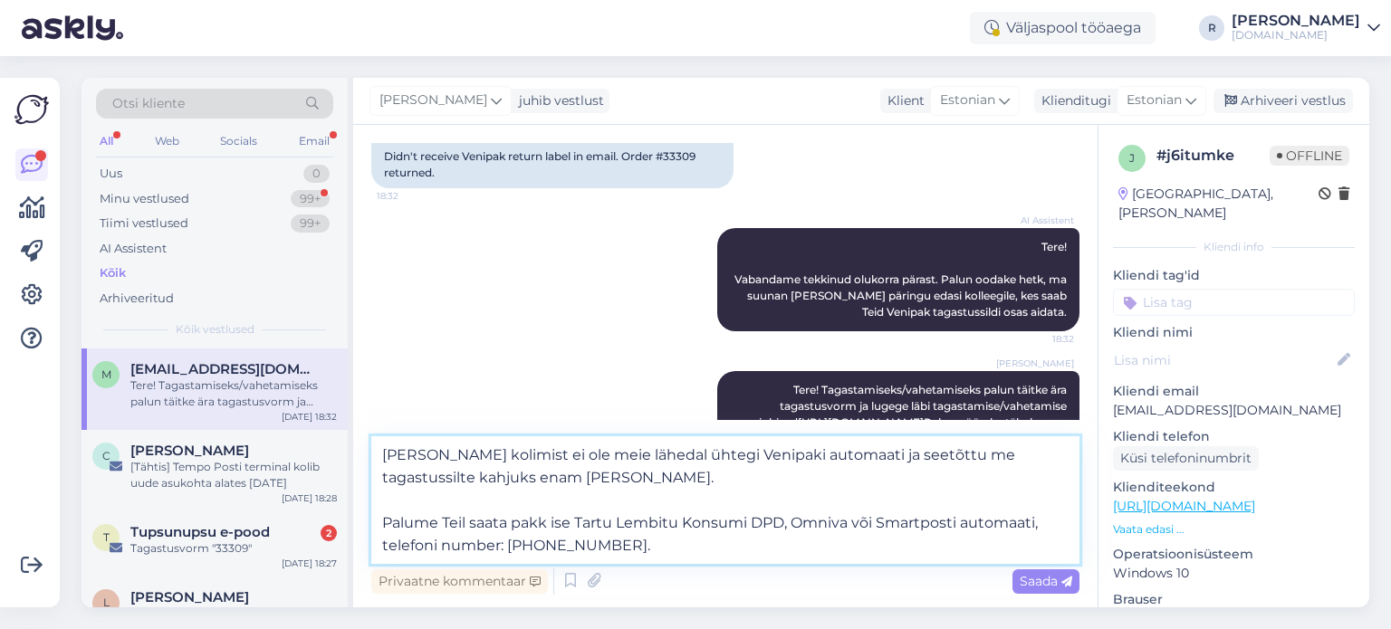
click at [568, 470] on textarea "[PERSON_NAME] kolimist ei ole meie lähedal ühtegi Venipaki automaati ja seetõtt…" at bounding box center [725, 500] width 708 height 128
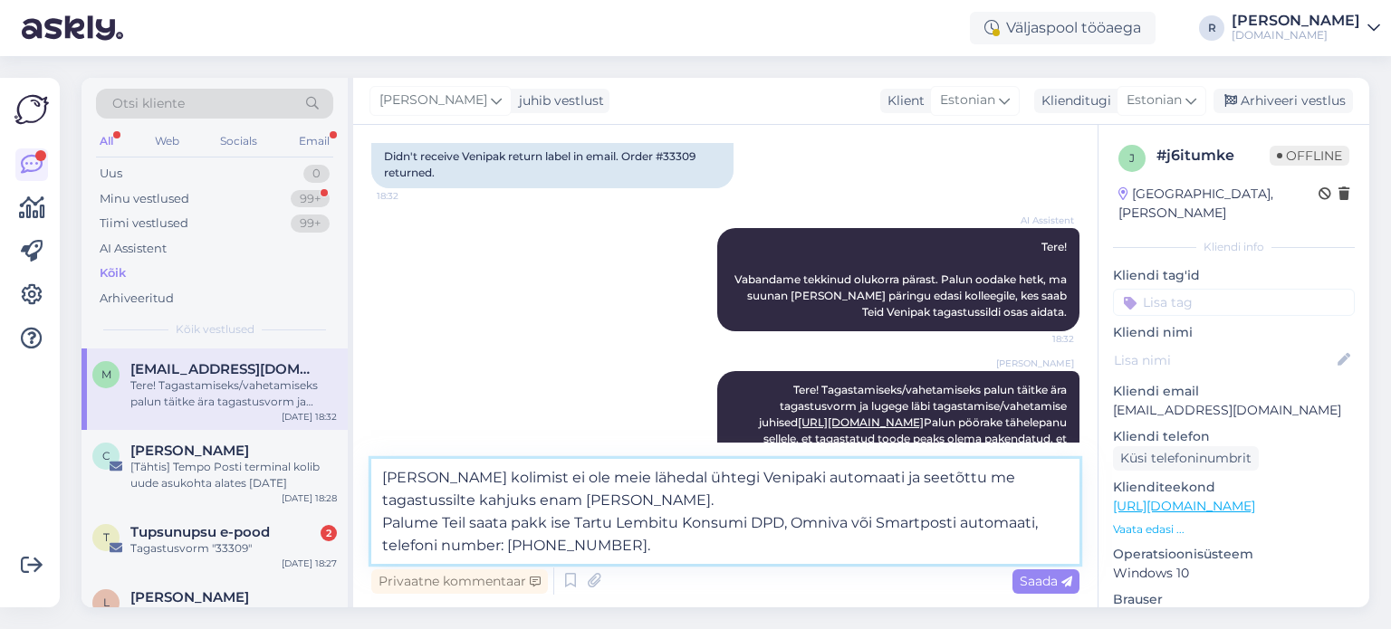
click at [665, 540] on textarea "[PERSON_NAME] kolimist ei ole meie lähedal ühtegi Venipaki automaati ja seetõtt…" at bounding box center [725, 511] width 708 height 105
click at [673, 550] on textarea "[PERSON_NAME] kolimist ei ole meie lähedal ühtegi Venipaki automaati ja seetõtt…" at bounding box center [725, 511] width 708 height 105
type textarea "[PERSON_NAME] kolimist ei ole meie lähedal ühtegi Venipaki automaati ja seetõtt…"
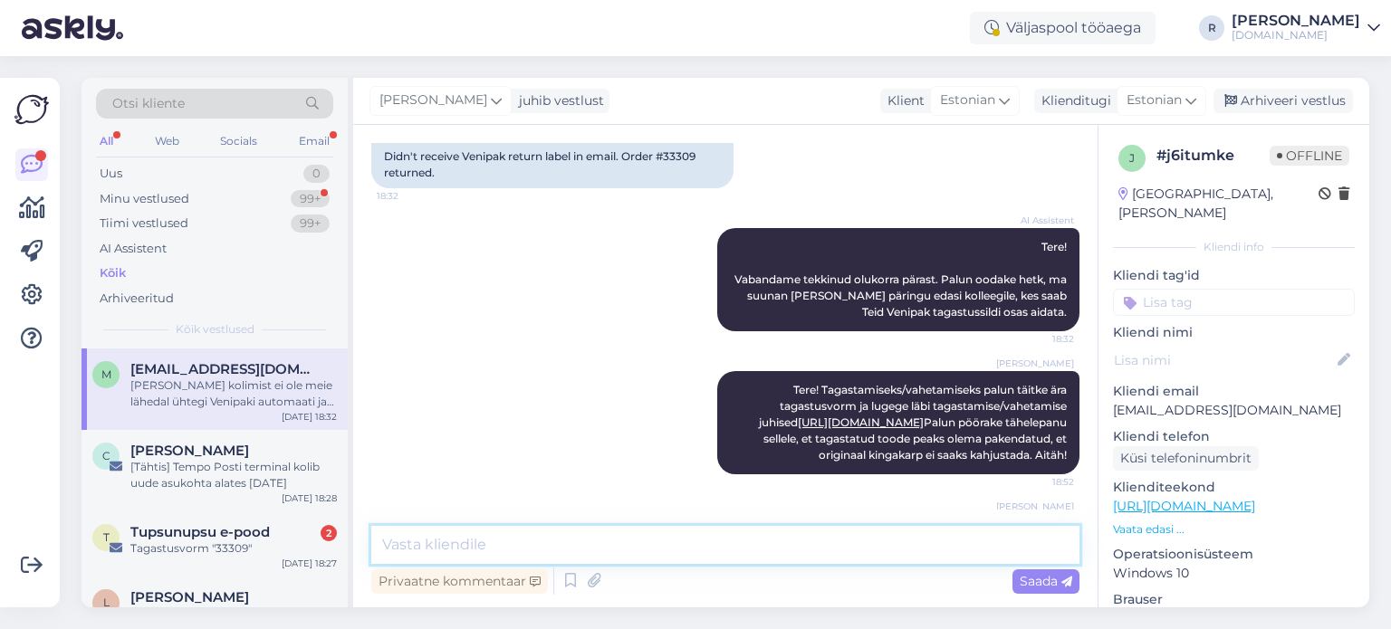
scroll to position [295, 0]
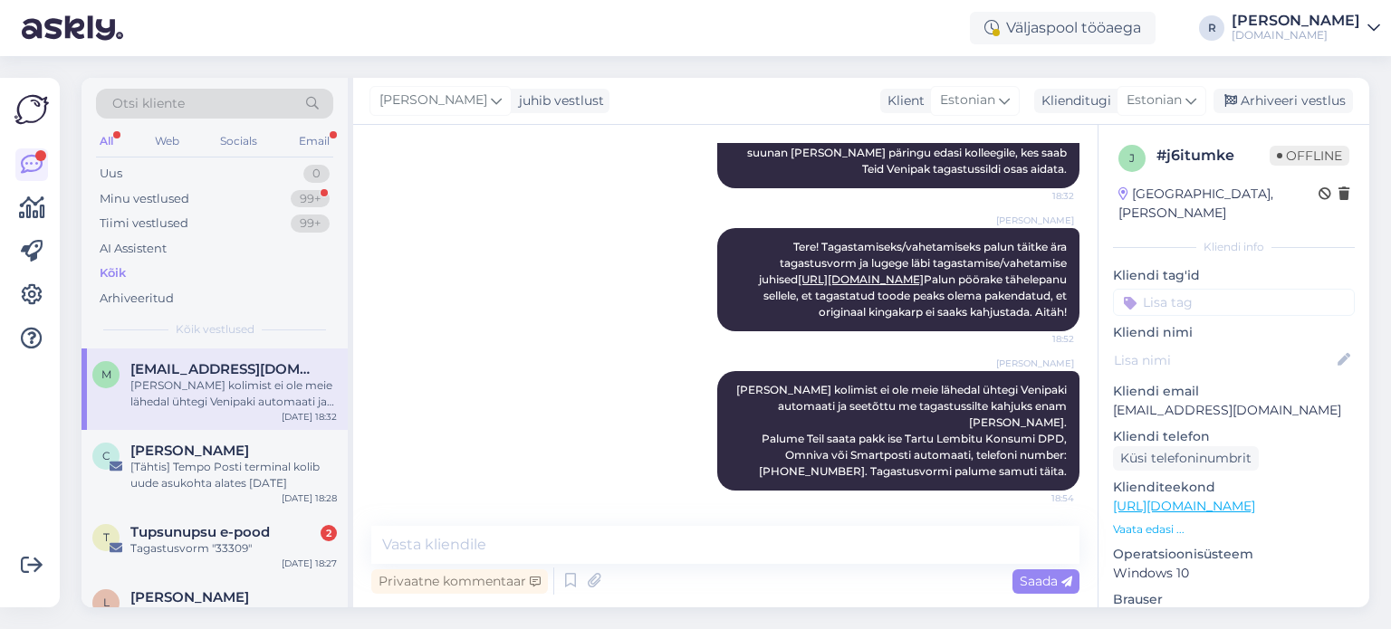
click at [1307, 289] on input at bounding box center [1234, 302] width 242 height 27
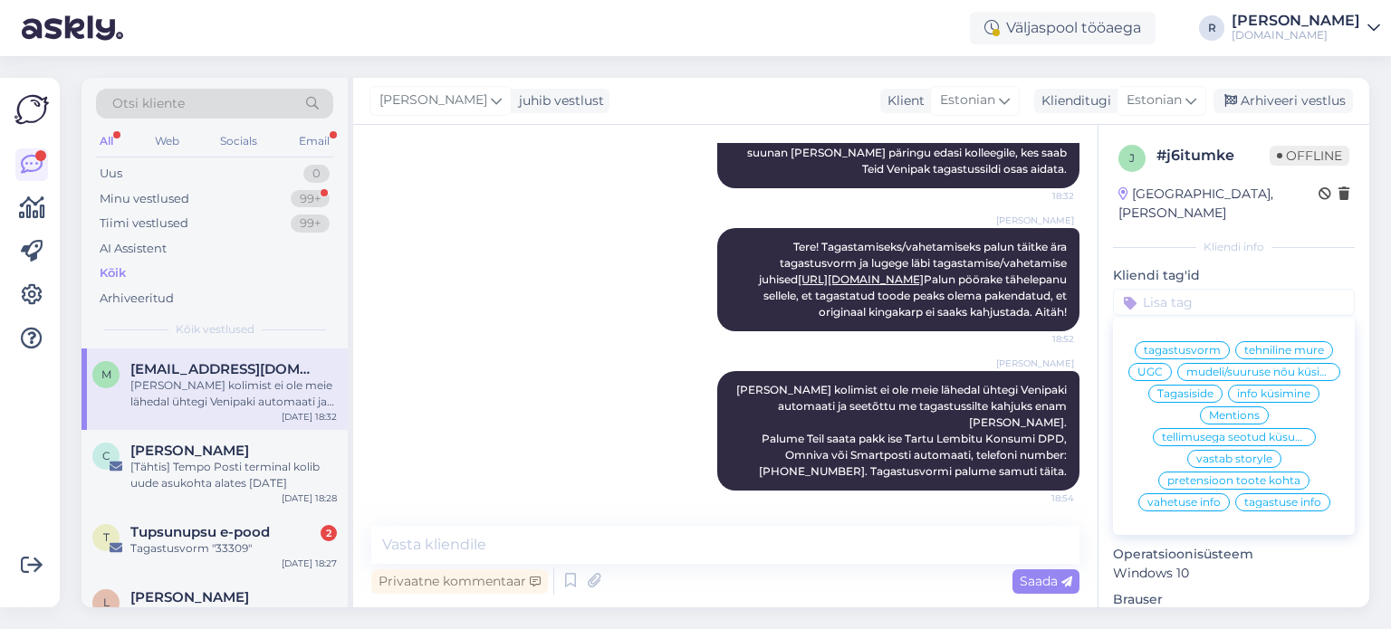
click at [1264, 504] on span "tagastuse info" at bounding box center [1282, 502] width 77 height 11
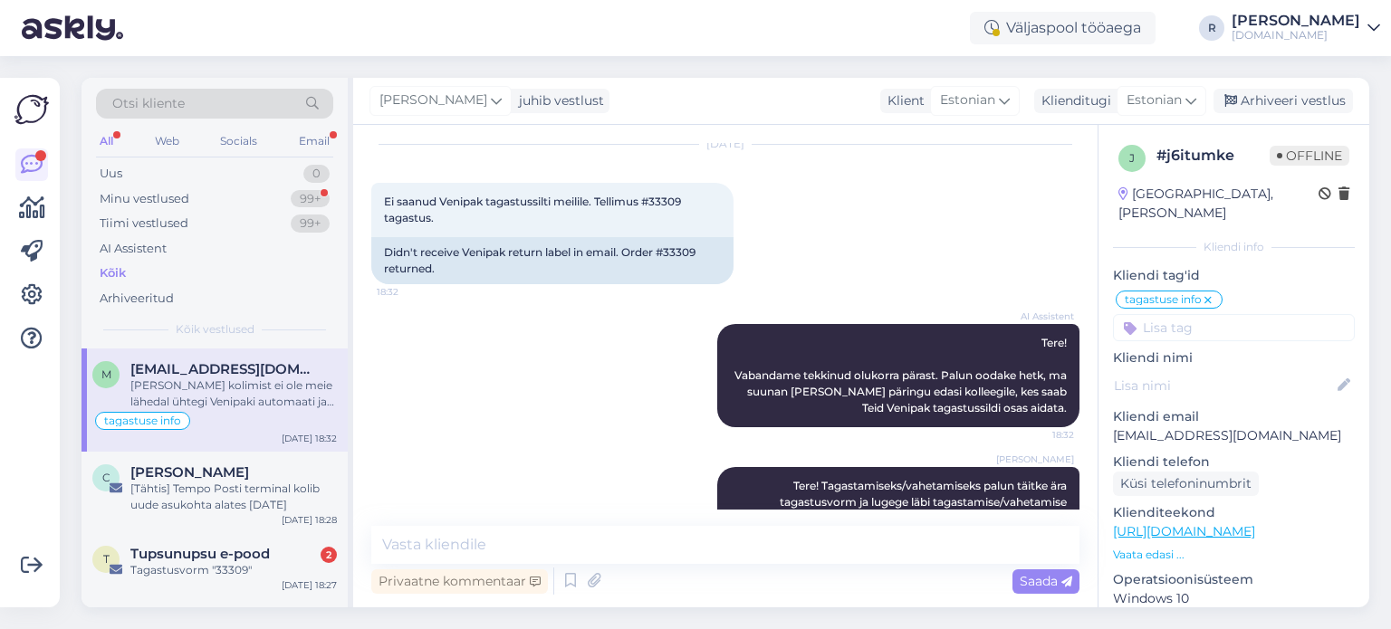
scroll to position [0, 0]
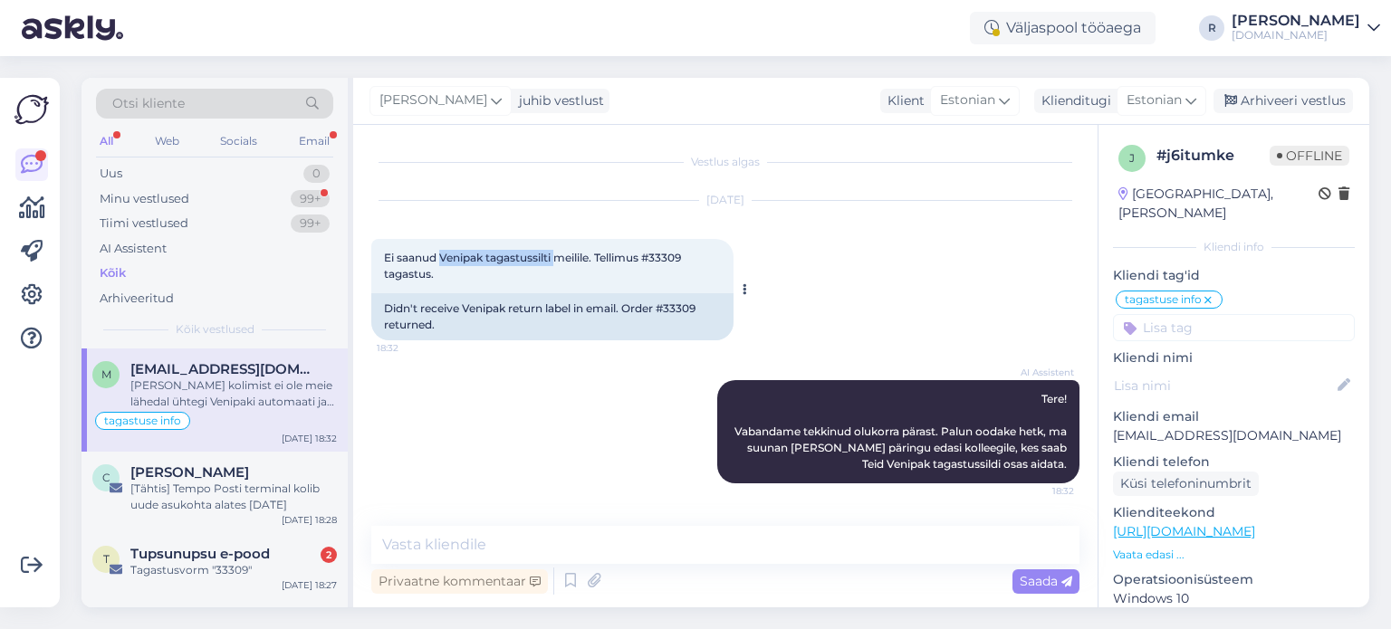
drag, startPoint x: 450, startPoint y: 256, endPoint x: 557, endPoint y: 262, distance: 107.0
click at [557, 262] on span "Ei saanud Venipak tagastussilti meilile. Tellimus #33309 tagastus." at bounding box center [534, 266] width 300 height 30
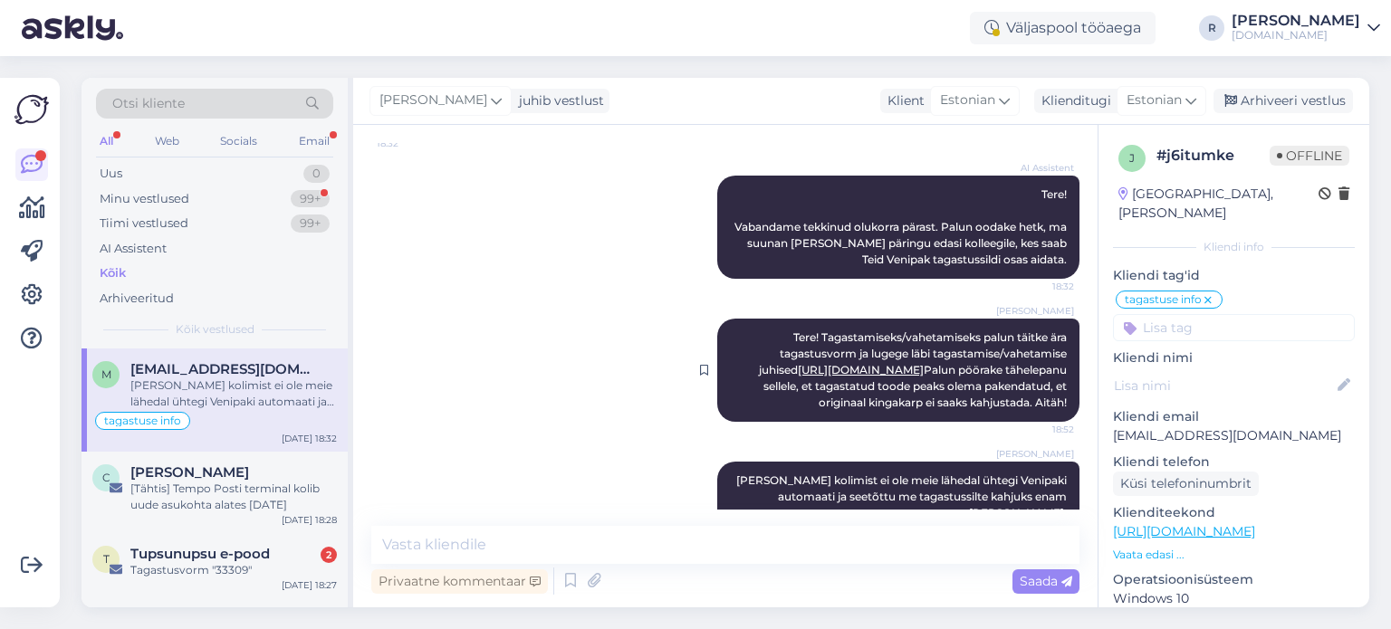
scroll to position [295, 0]
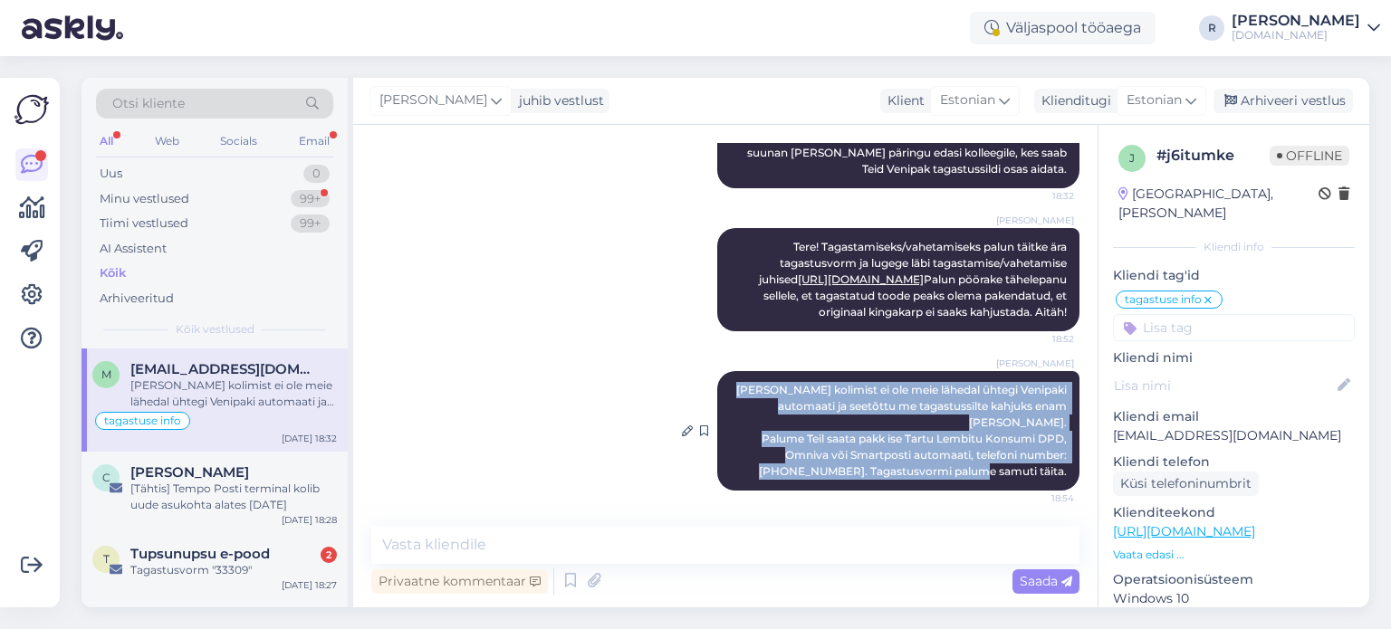
drag, startPoint x: 721, startPoint y: 405, endPoint x: 1052, endPoint y: 474, distance: 338.6
click at [1052, 474] on span "[PERSON_NAME] kolimist ei ole meie lähedal ühtegi Venipaki automaati ja seetõtt…" at bounding box center [902, 430] width 333 height 95
copy span "[PERSON_NAME] kolimist ei ole meie lähedal ühtegi Venipaki automaati ja seetõtt…"
click at [40, 296] on icon at bounding box center [32, 295] width 22 height 22
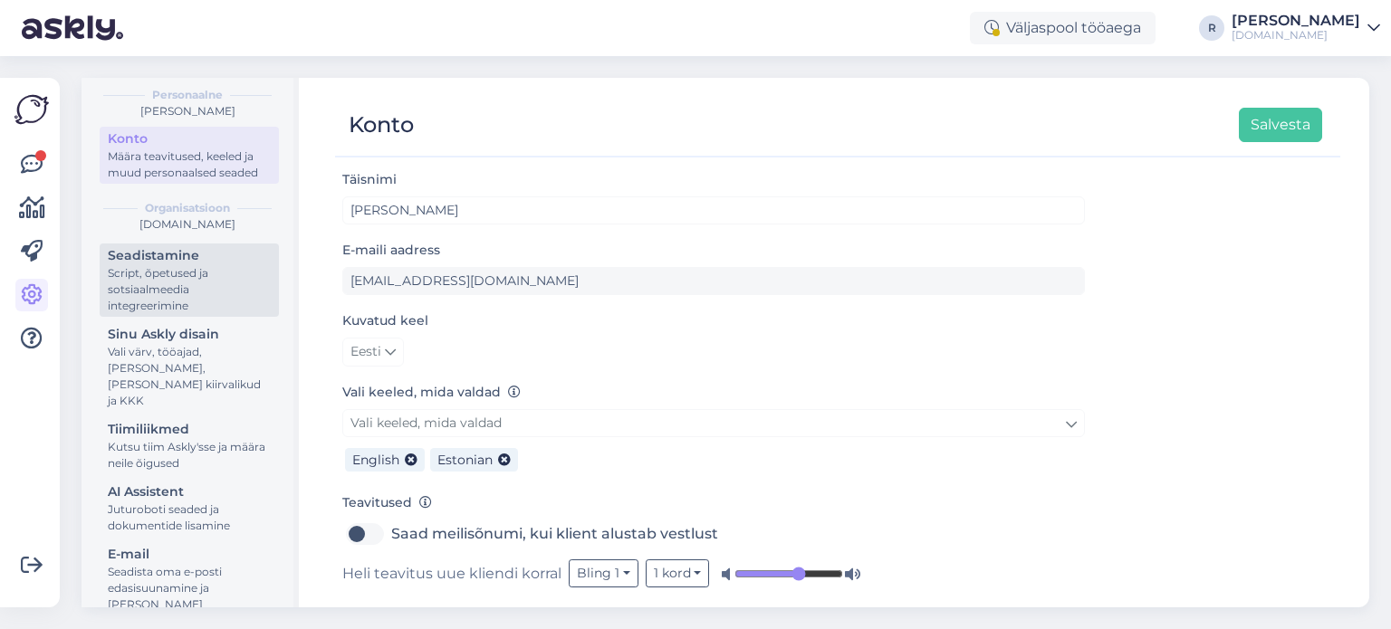
scroll to position [91, 0]
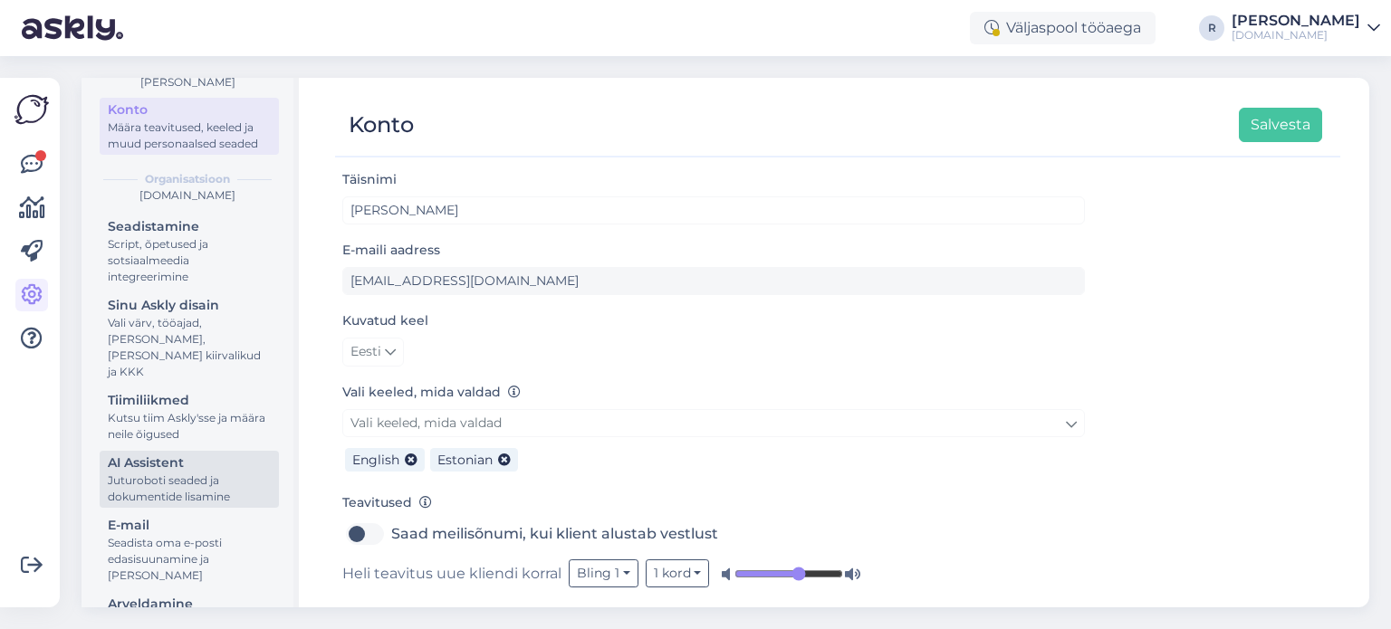
click at [167, 483] on div "Juturoboti seaded ja dokumentide lisamine" at bounding box center [189, 489] width 163 height 33
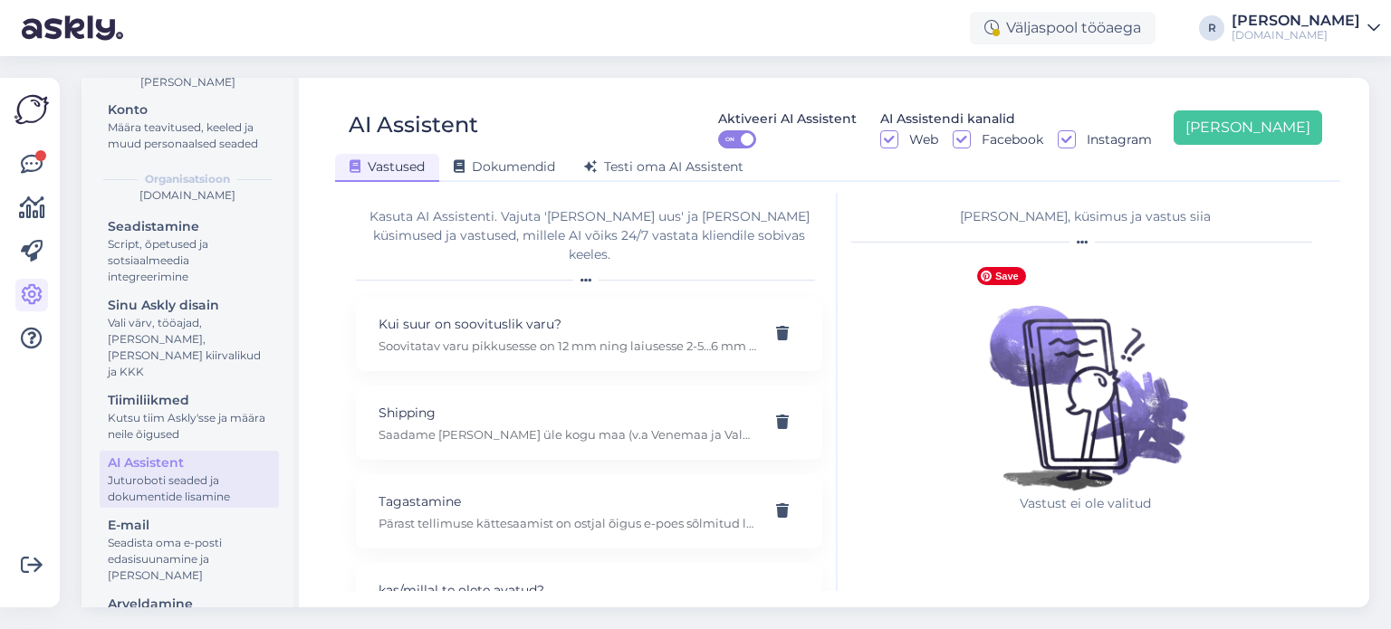
click at [1115, 382] on img at bounding box center [1085, 376] width 235 height 235
click at [1115, 207] on div "[PERSON_NAME], küsimus ja vastus siia" at bounding box center [1085, 216] width 468 height 19
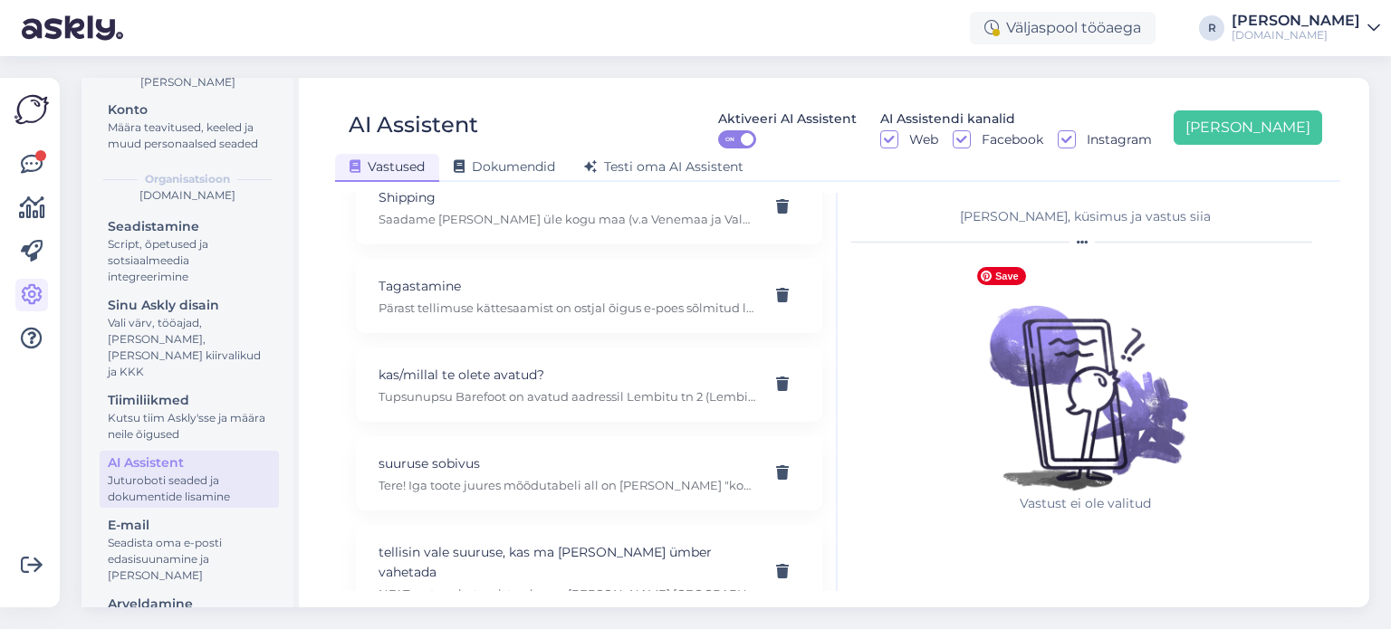
click at [1123, 239] on div at bounding box center [1085, 242] width 468 height 11
click at [1090, 221] on div "[PERSON_NAME], küsimus ja vastus siia" at bounding box center [1085, 216] width 468 height 19
click at [1265, 133] on button "[PERSON_NAME]" at bounding box center [1247, 127] width 148 height 34
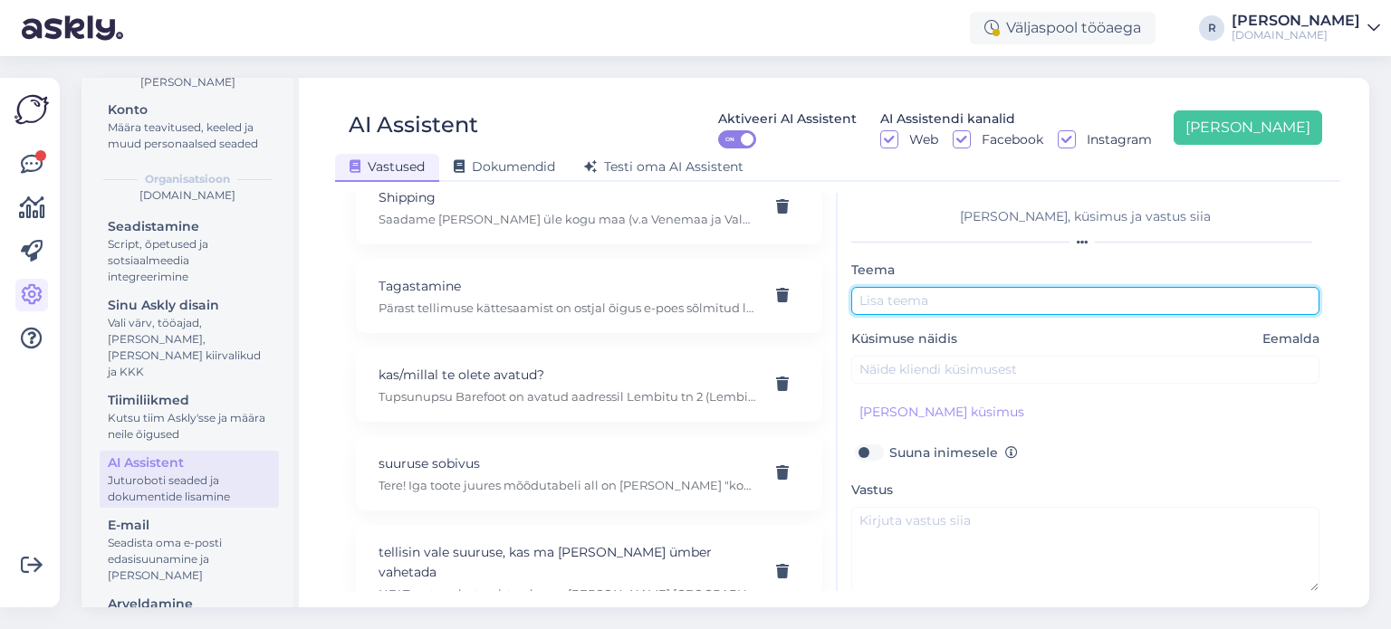
click at [962, 297] on input "text" at bounding box center [1085, 301] width 468 height 28
type input "Venipaki tagastussilt"
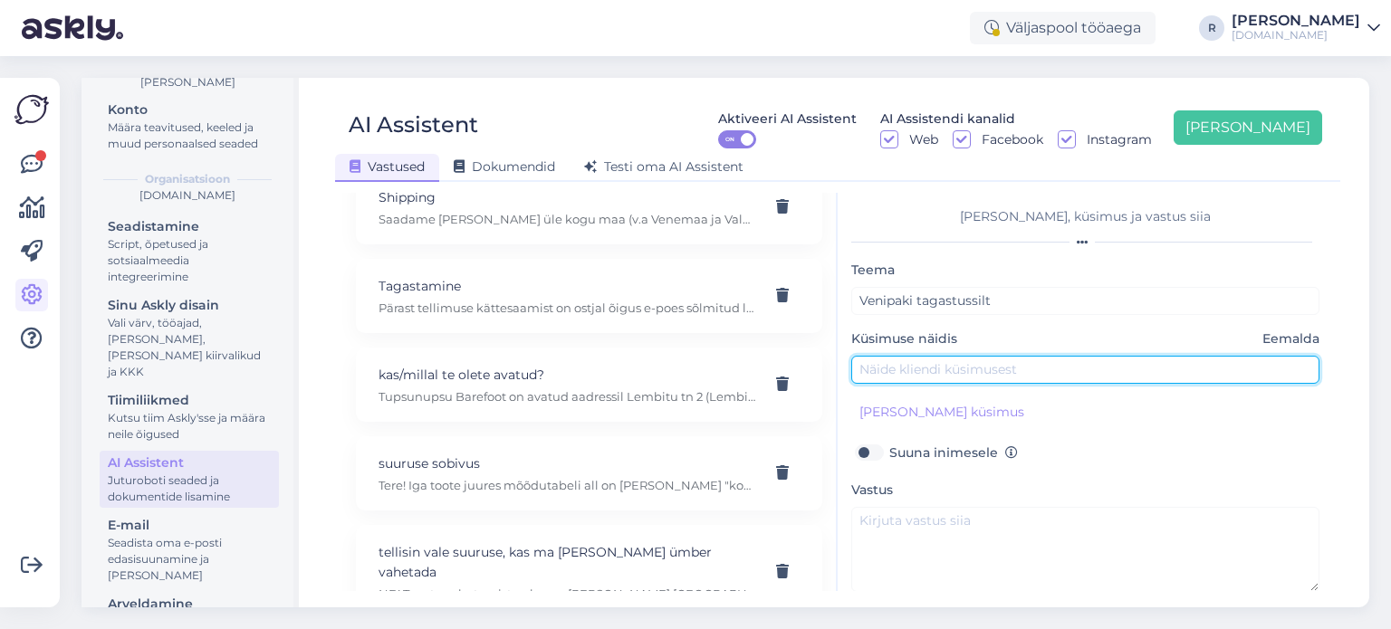
click at [940, 368] on input "text" at bounding box center [1085, 370] width 468 height 28
type input "Vajan Venipak tagastussilti"
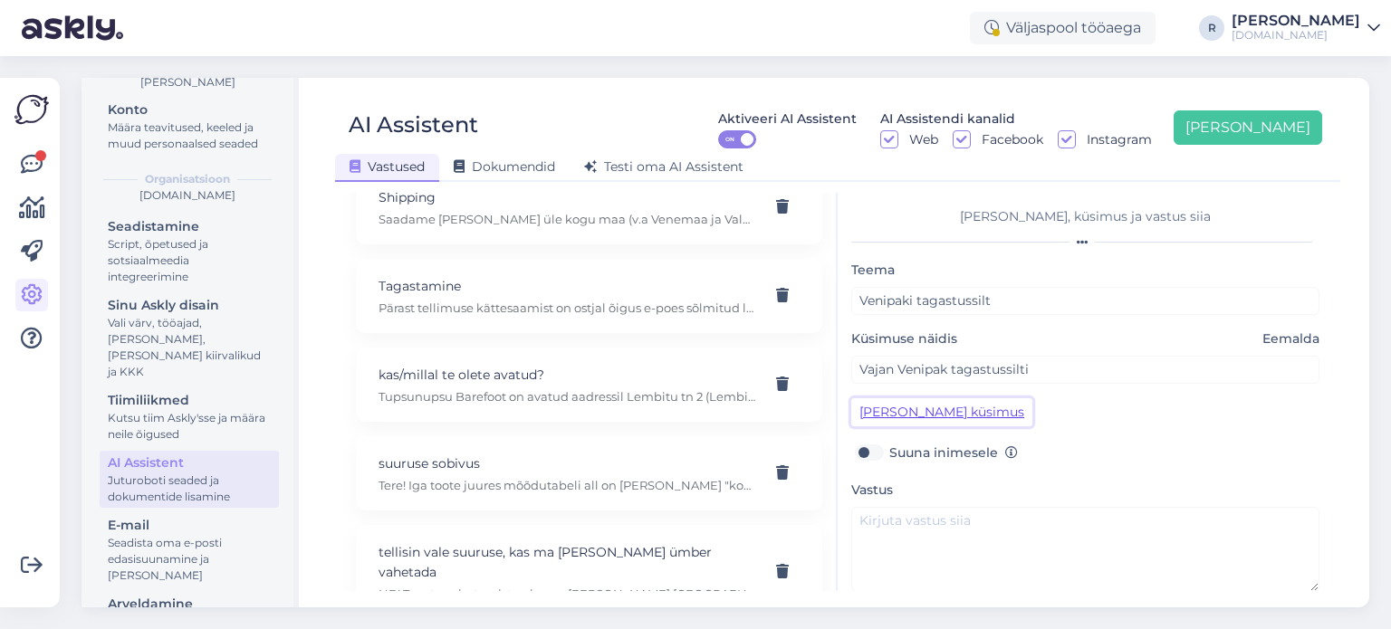
click at [942, 413] on button "[PERSON_NAME] küsimus" at bounding box center [941, 412] width 181 height 28
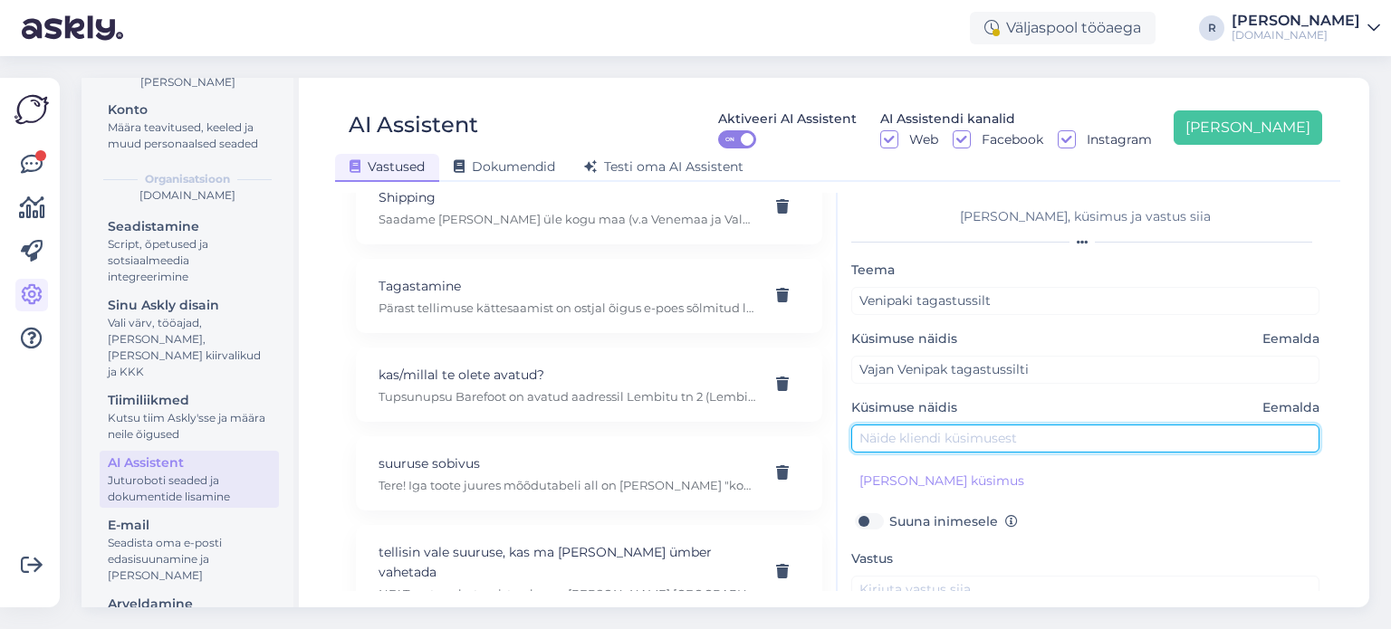
click at [963, 446] on input "text" at bounding box center [1085, 439] width 468 height 28
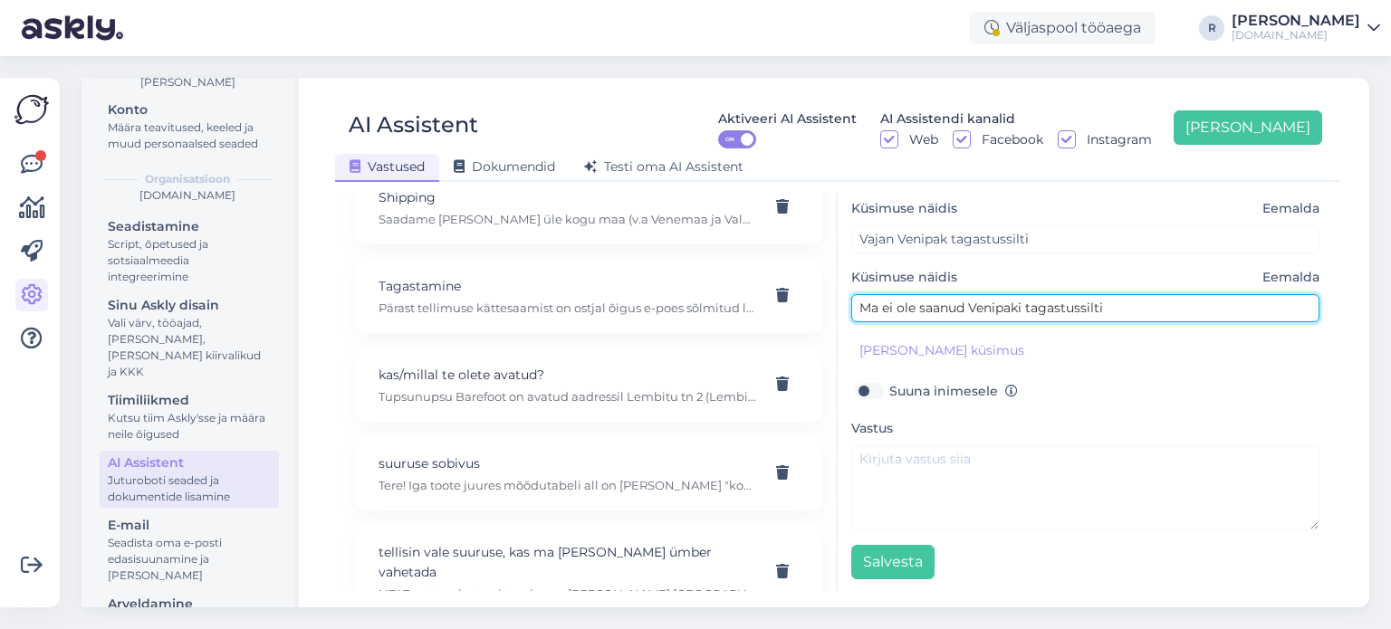
type input "Ma ei ole saanud Venipaki tagastussilti"
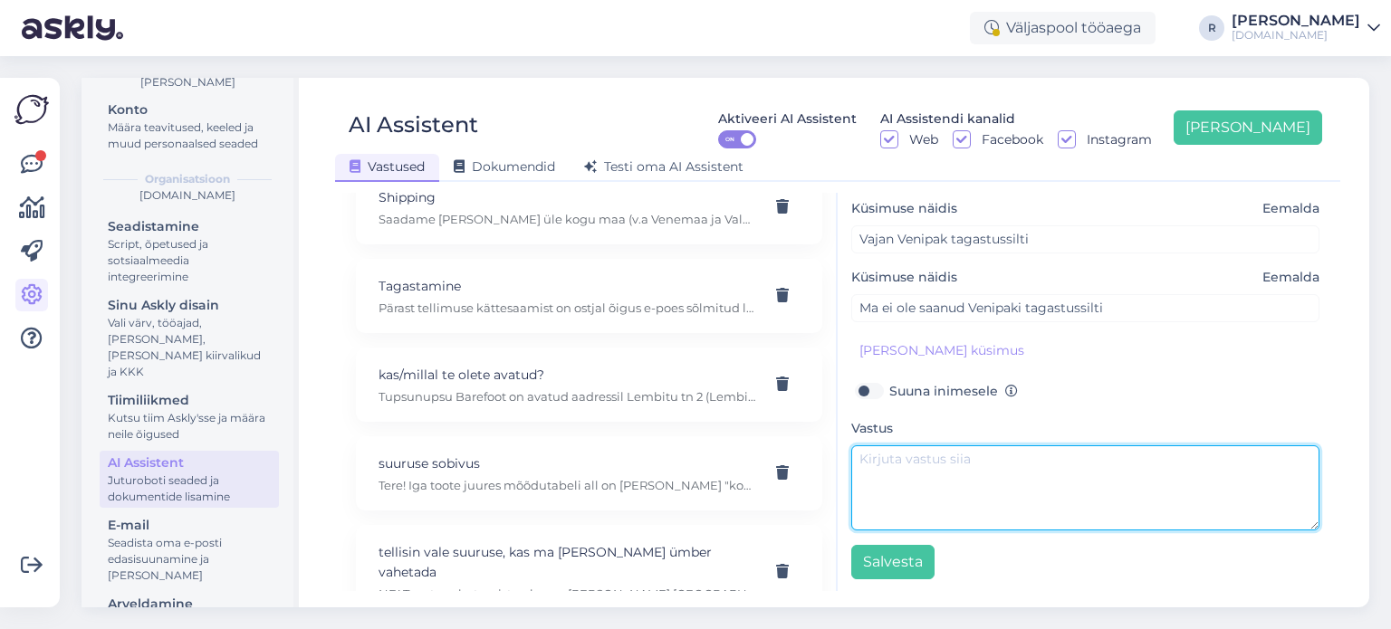
click at [945, 477] on textarea at bounding box center [1085, 487] width 468 height 85
paste textarea "[PERSON_NAME] kolimist ei ole meie lähedal ühtegi Venipaki automaati ja seetõtt…"
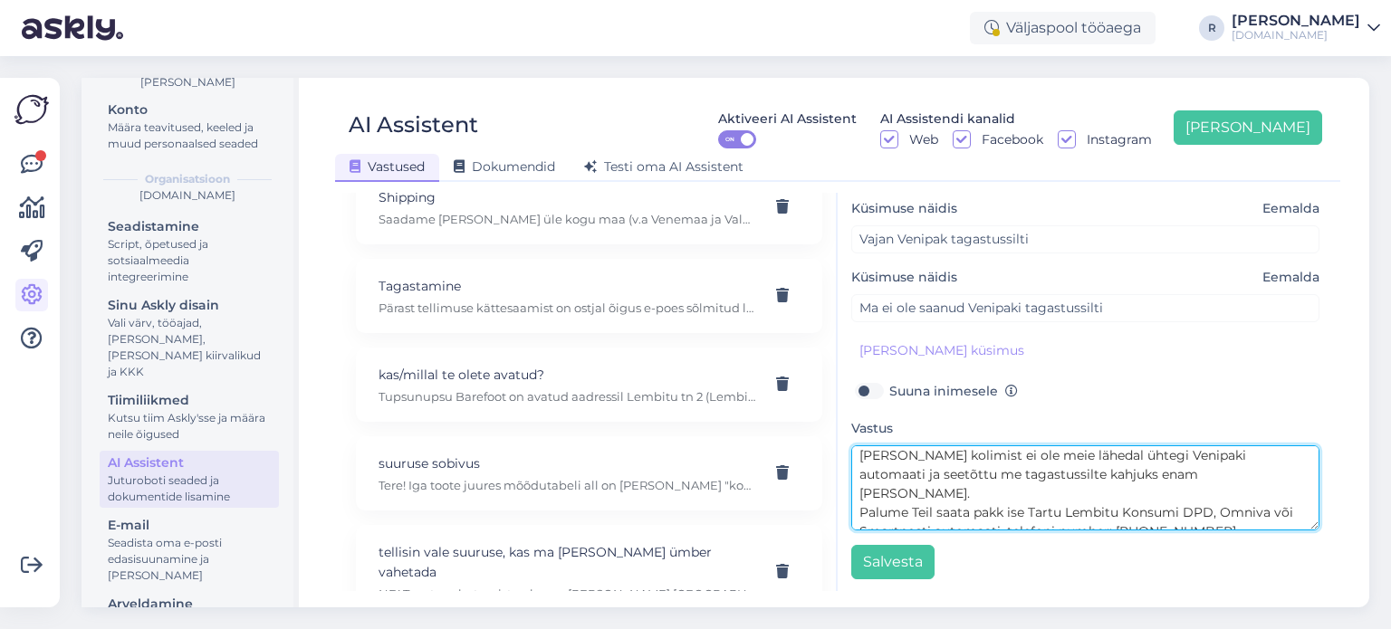
scroll to position [0, 0]
click at [857, 459] on textarea "[PERSON_NAME] kolimist ei ole meie lähedal ühtegi Venipaki automaati ja seetõtt…" at bounding box center [1085, 487] width 468 height 85
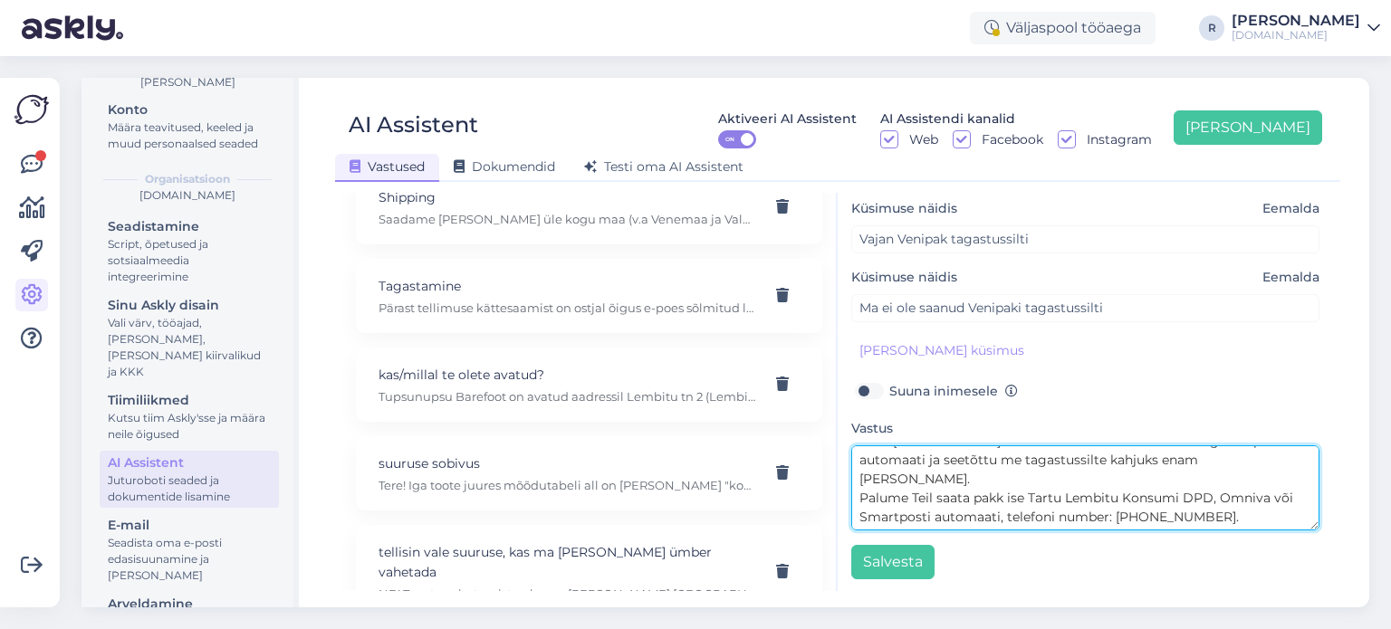
click at [1119, 514] on textarea "Tere! [PERSON_NAME] kolimist ei ole meie lähedal ühtegi Venipaki automaati ja s…" at bounding box center [1085, 487] width 468 height 85
drag, startPoint x: 1119, startPoint y: 514, endPoint x: 858, endPoint y: 521, distance: 260.8
click at [858, 521] on textarea "Tere! [PERSON_NAME] kolimist ei ole meie lähedal ühtegi Venipaki automaati ja s…" at bounding box center [1085, 487] width 468 height 85
paste textarea "[URL][DOMAIN_NAME]"
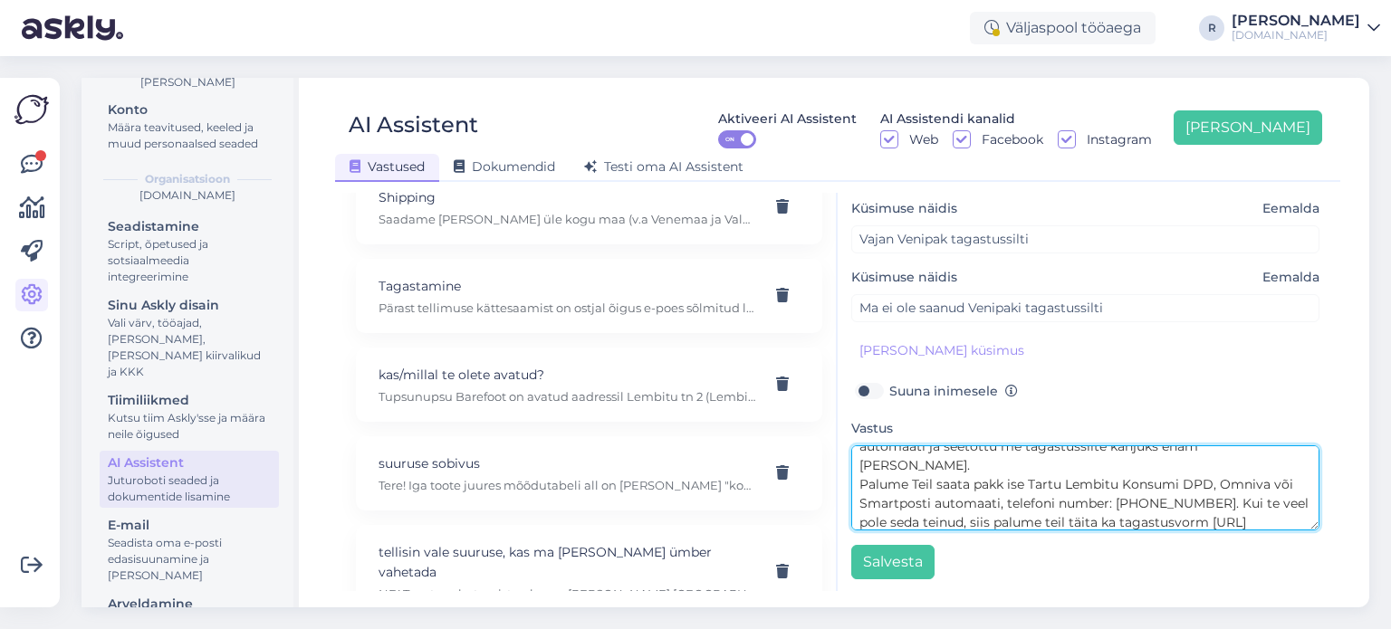
scroll to position [51, 0]
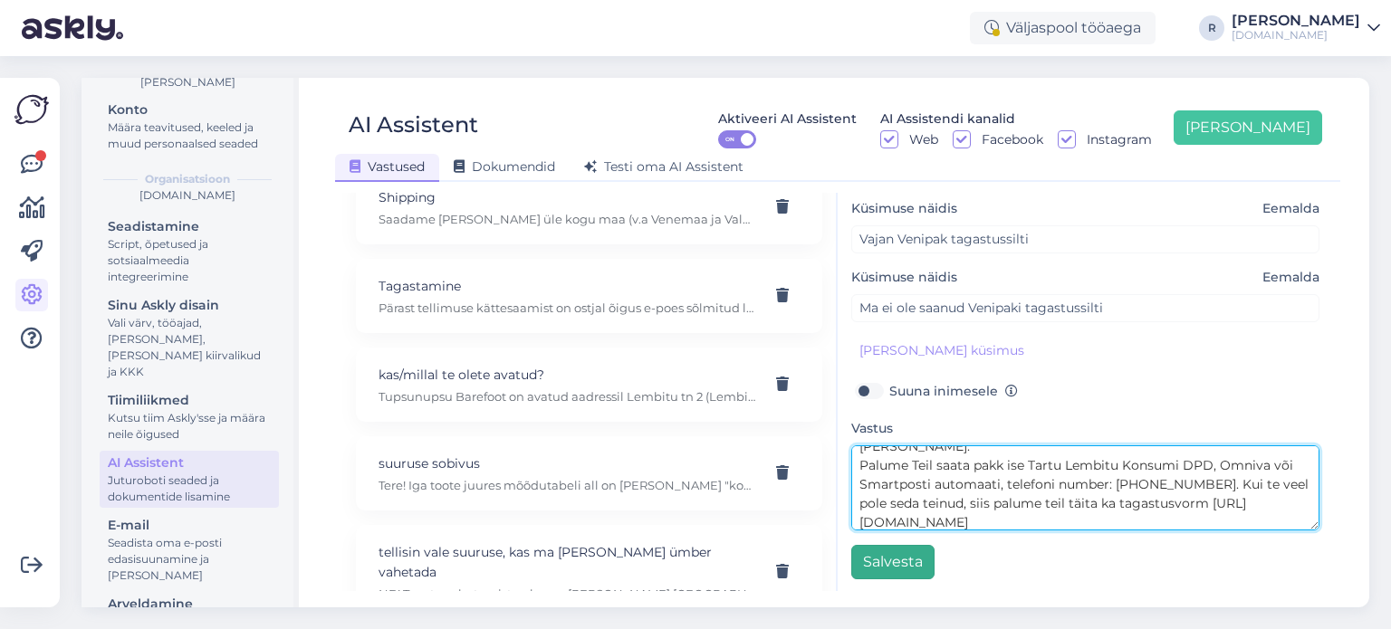
type textarea "Tere! [PERSON_NAME] kolimist ei ole meie lähedal ühtegi Venipaki automaati ja s…"
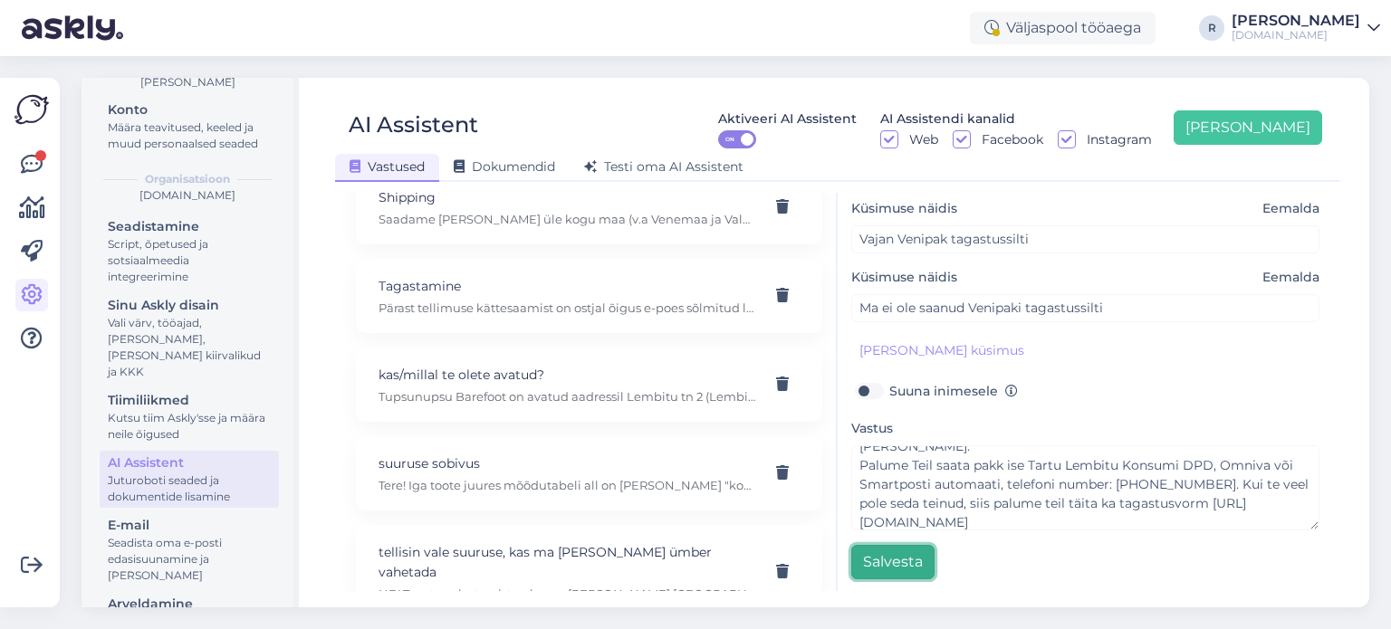
click at [893, 560] on button "Salvesta" at bounding box center [892, 562] width 83 height 34
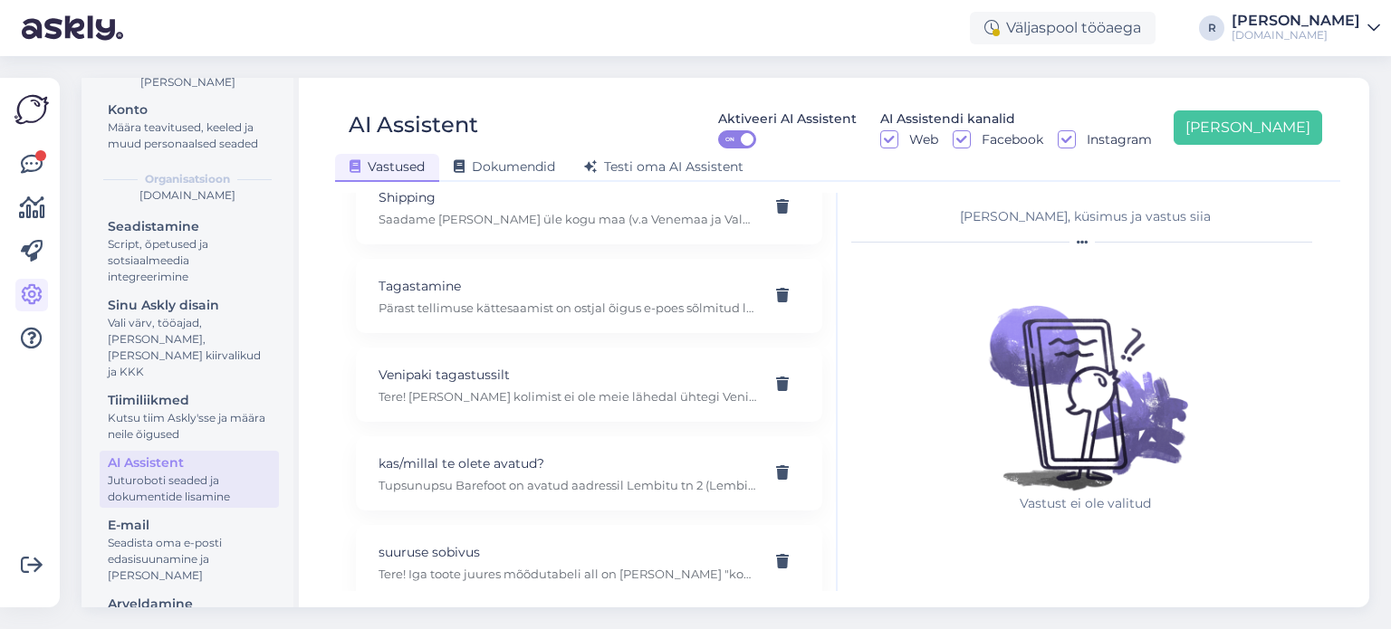
scroll to position [0, 0]
click at [36, 167] on icon at bounding box center [32, 165] width 22 height 22
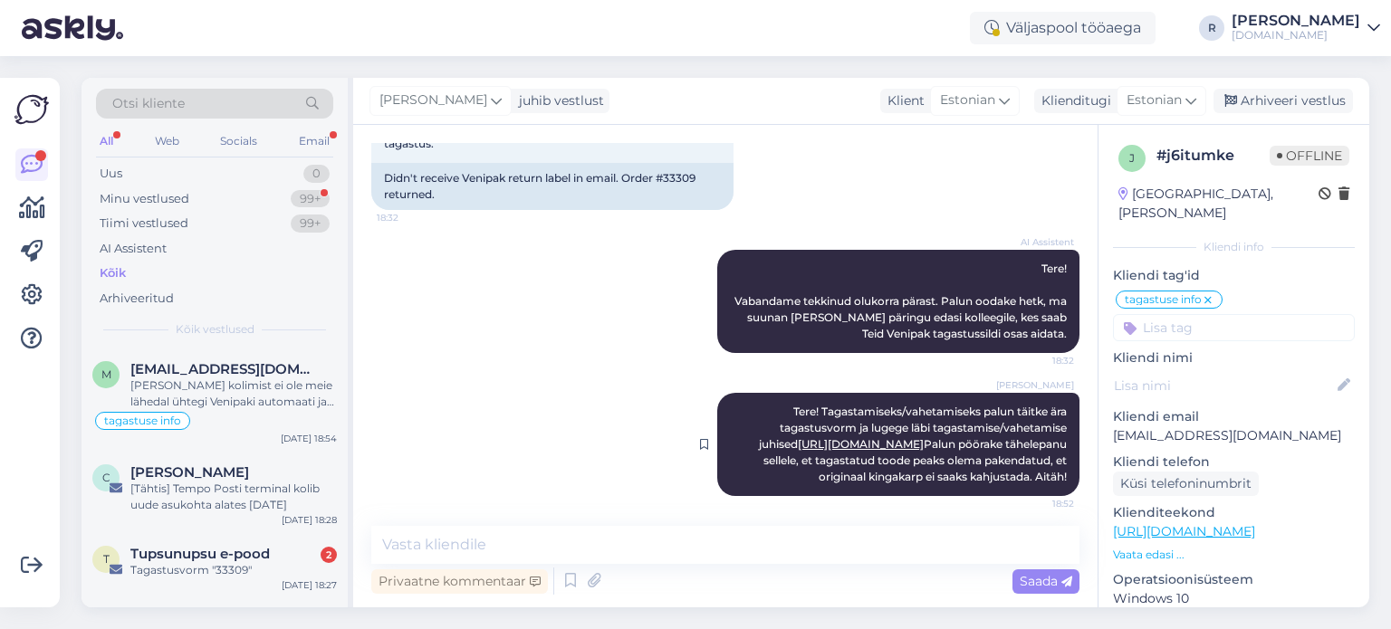
scroll to position [295, 0]
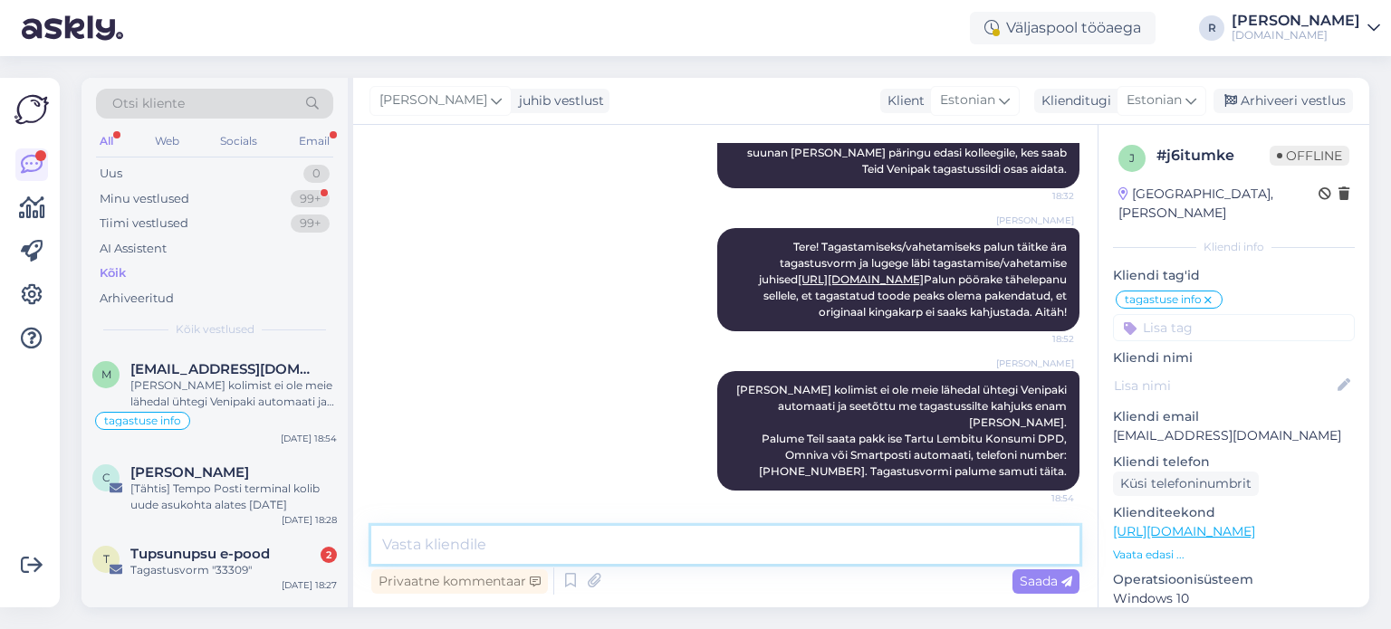
click at [594, 551] on textarea at bounding box center [725, 545] width 708 height 38
click at [236, 571] on div "Tagastusvorm "33309"" at bounding box center [233, 570] width 206 height 16
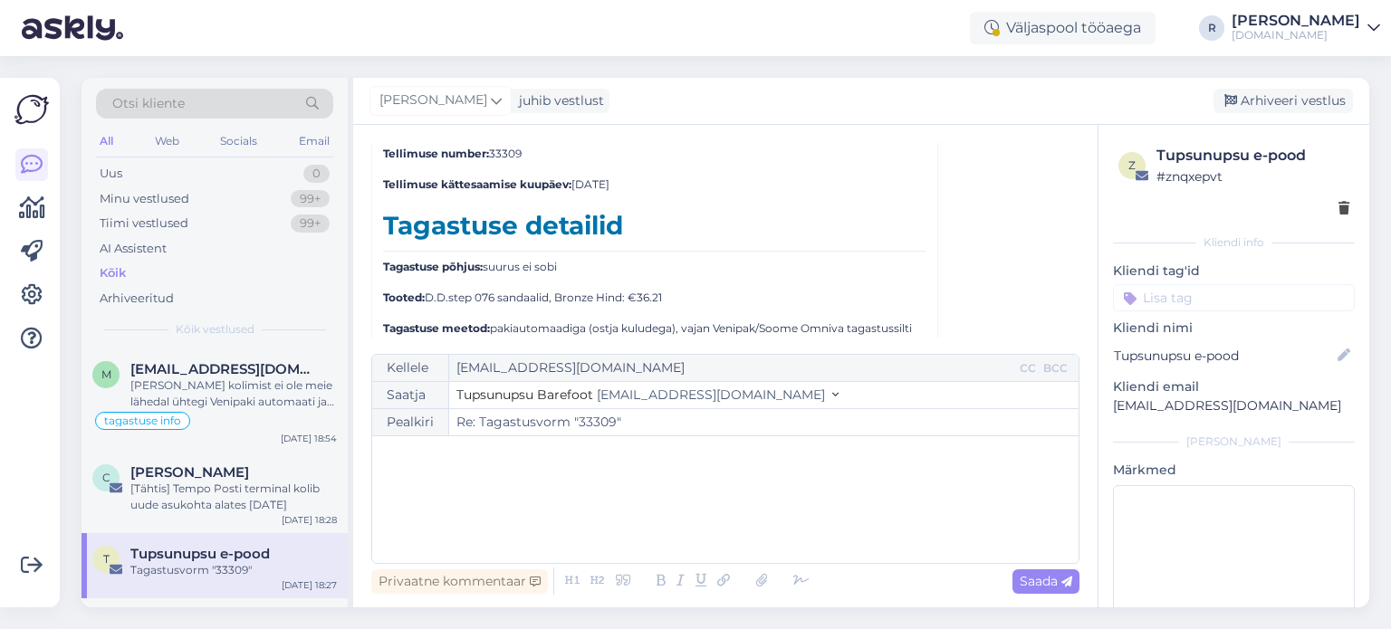
scroll to position [7965, 0]
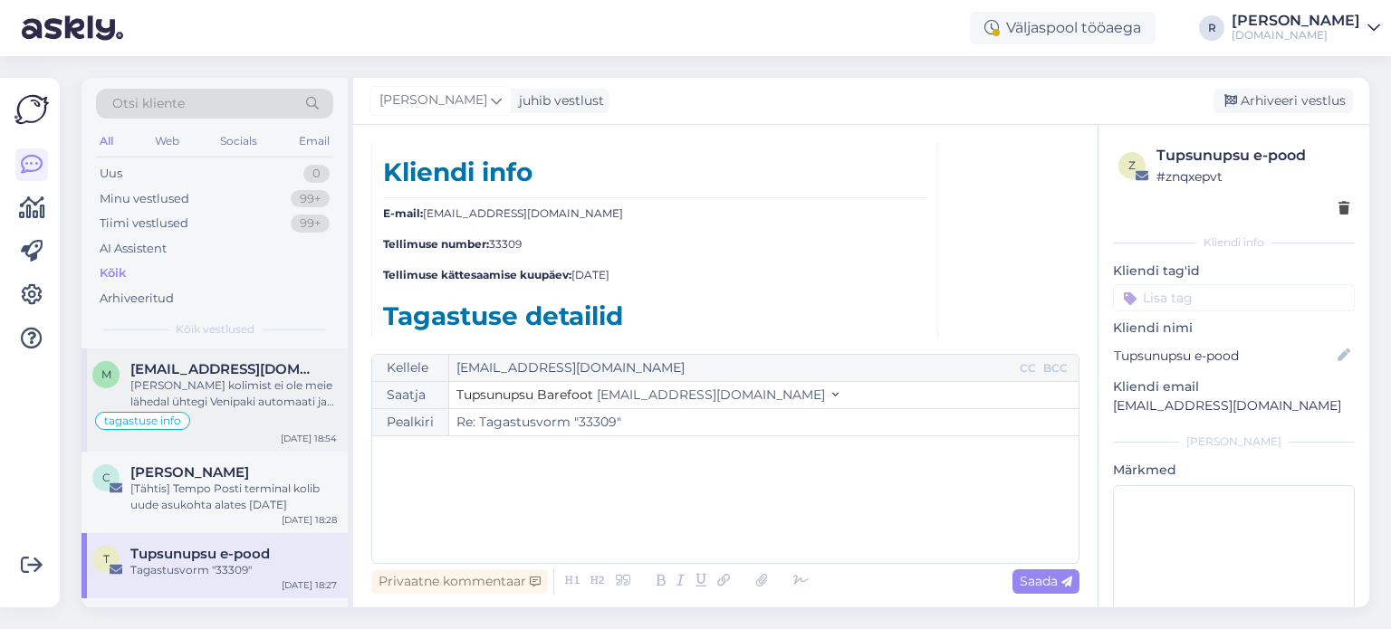
click at [226, 399] on div "[PERSON_NAME] kolimist ei ole meie lähedal ühtegi Venipaki automaati ja seetõtt…" at bounding box center [233, 394] width 206 height 33
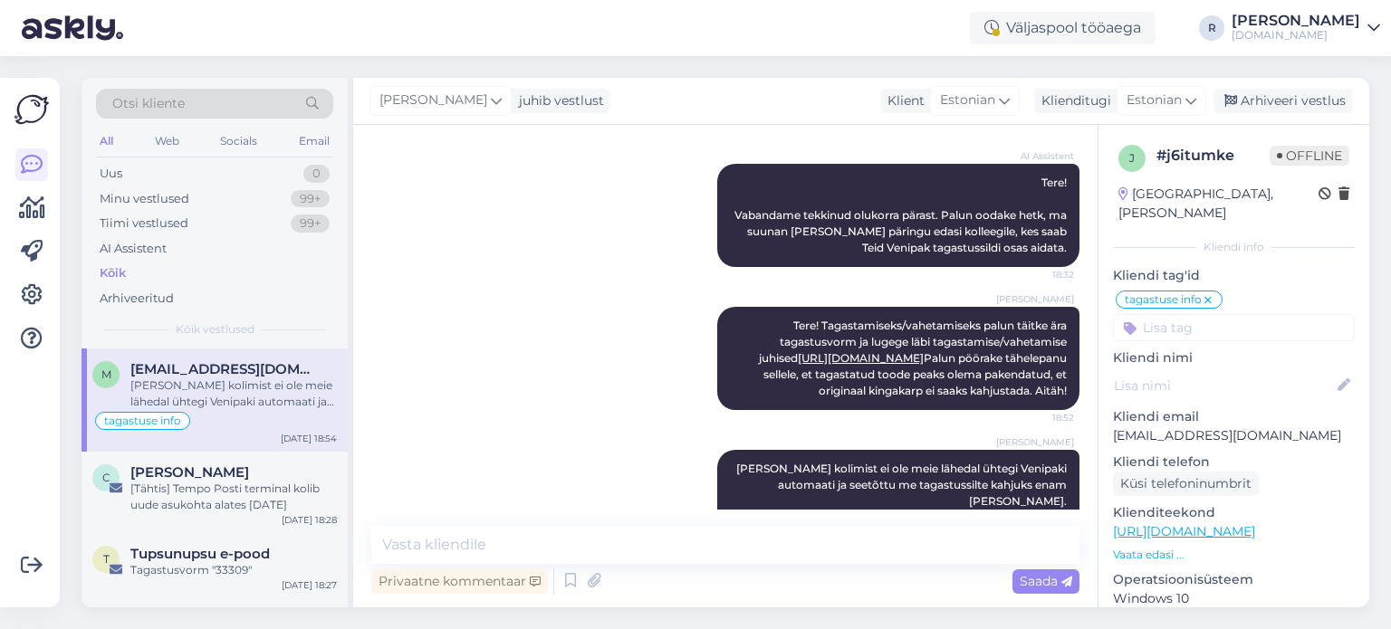
scroll to position [295, 0]
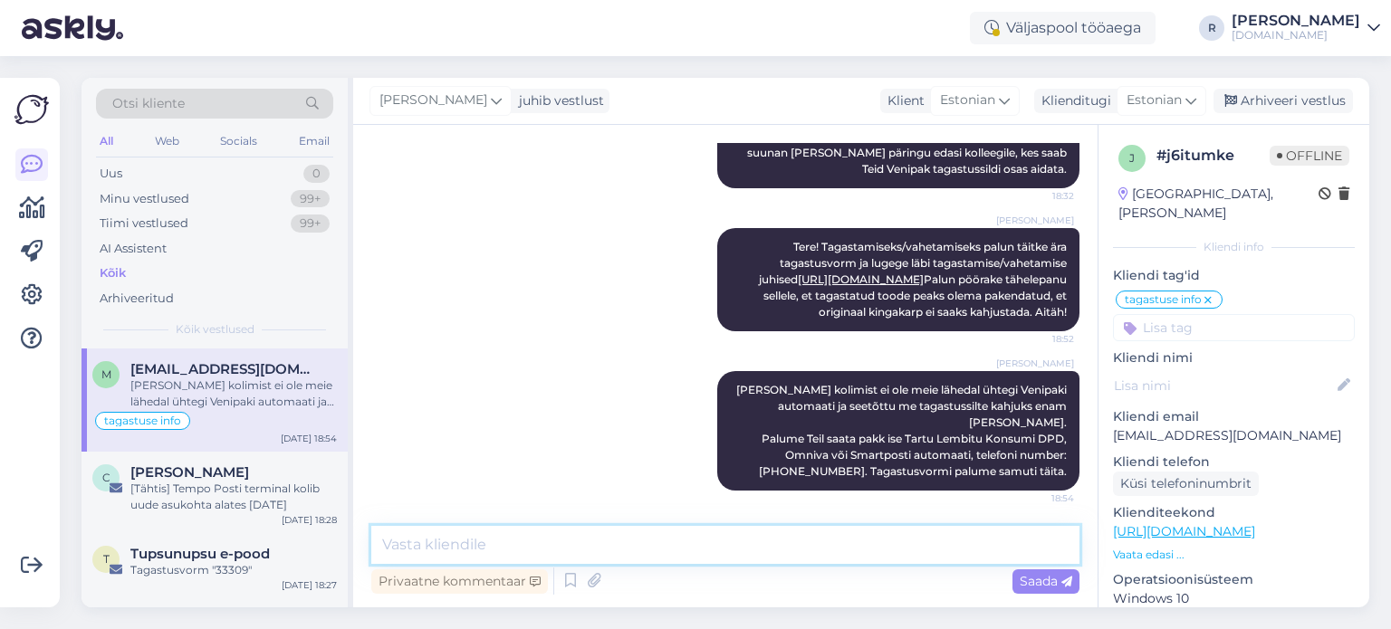
click at [565, 539] on textarea at bounding box center [725, 545] width 708 height 38
type textarea "Tagastusvormi saime nüüd kätte."
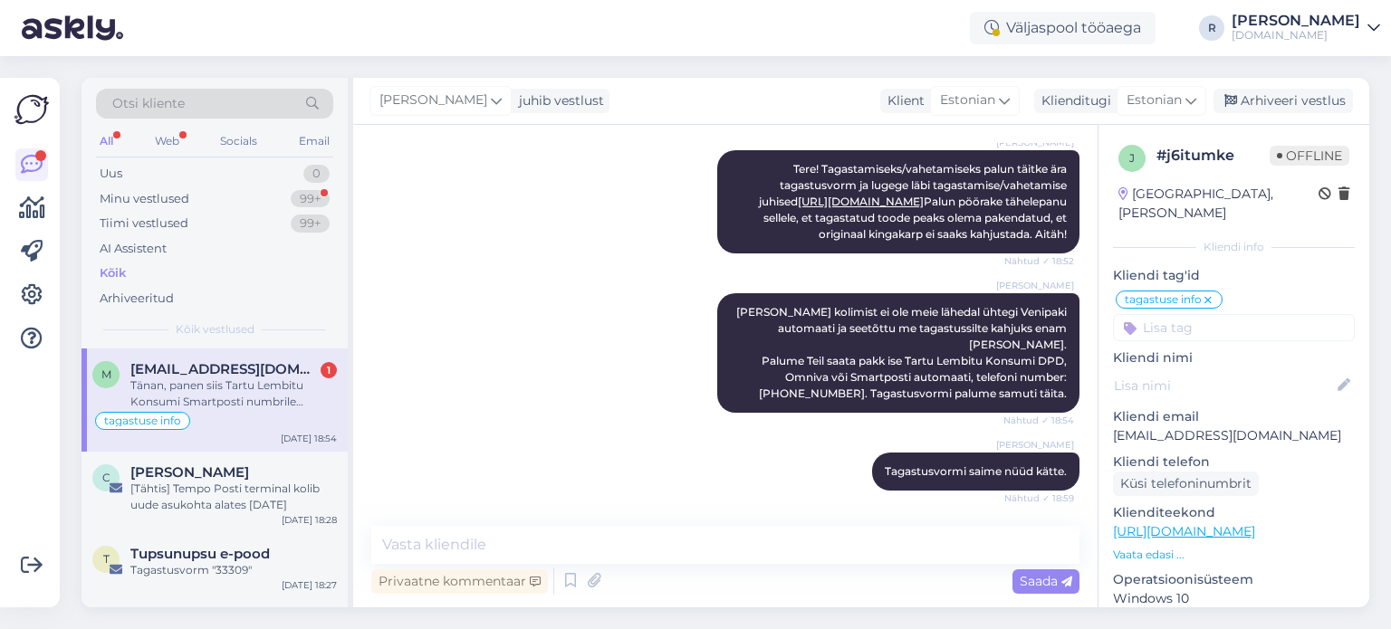
scroll to position [467, 0]
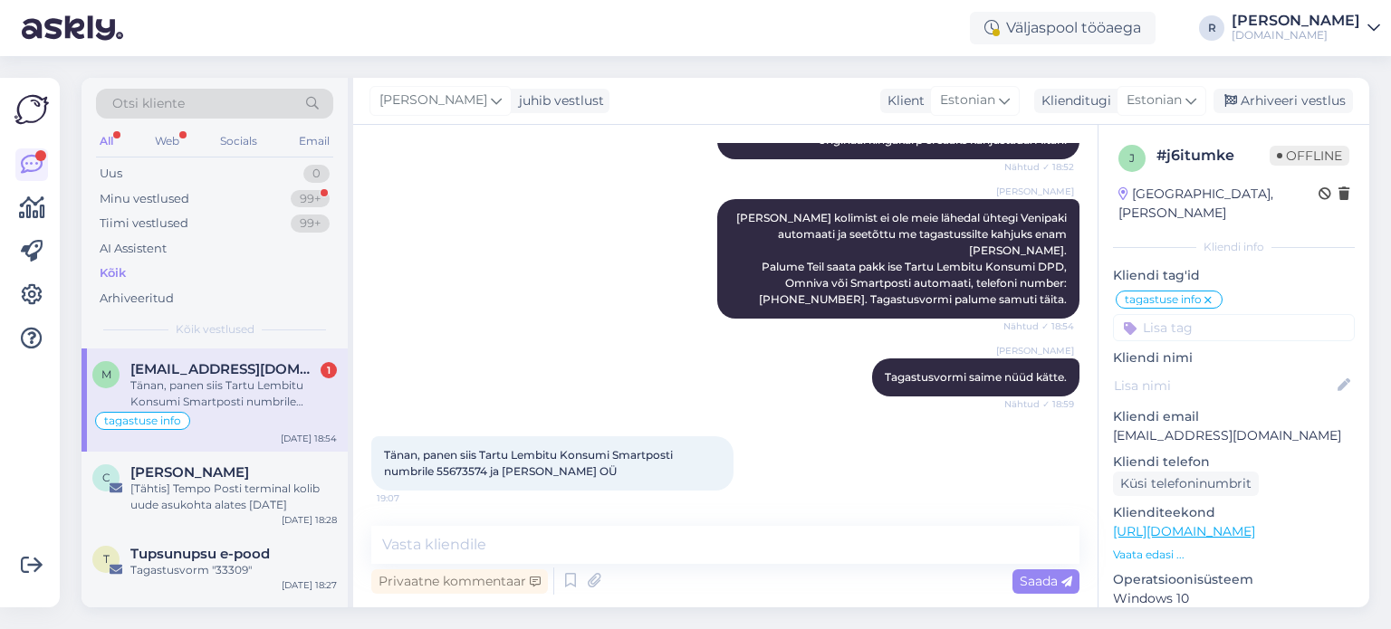
click at [256, 384] on div "Tänan, panen siis Tartu Lembitu Konsumi Smartposti numbrile 55673574 ja [PERSON…" at bounding box center [233, 394] width 206 height 33
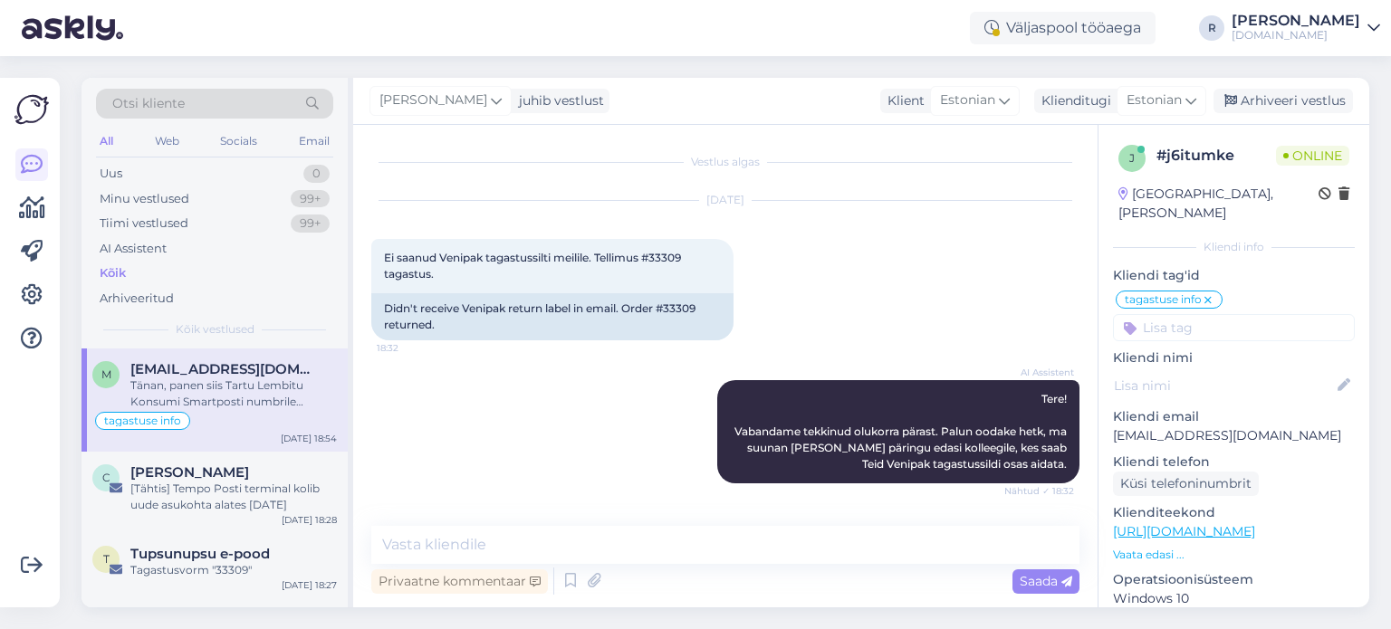
click at [255, 399] on div "Tänan, panen siis Tartu Lembitu Konsumi Smartposti numbrile 55673574 ja [PERSON…" at bounding box center [233, 394] width 206 height 33
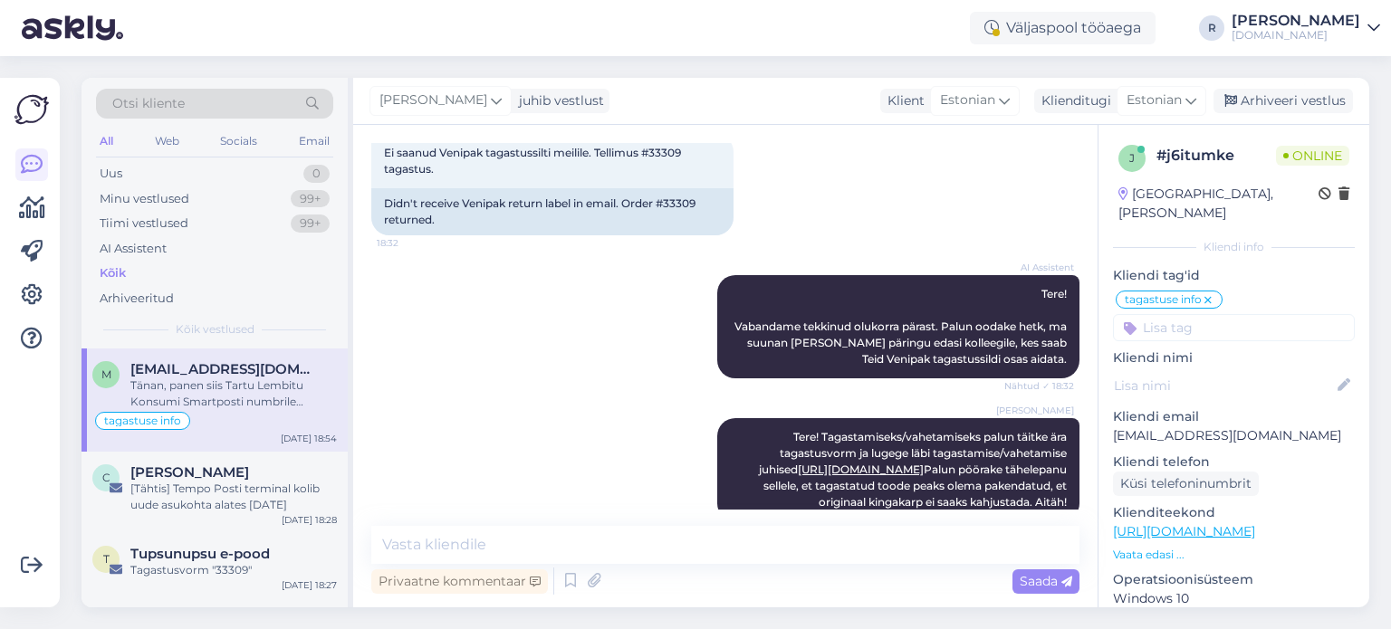
scroll to position [467, 0]
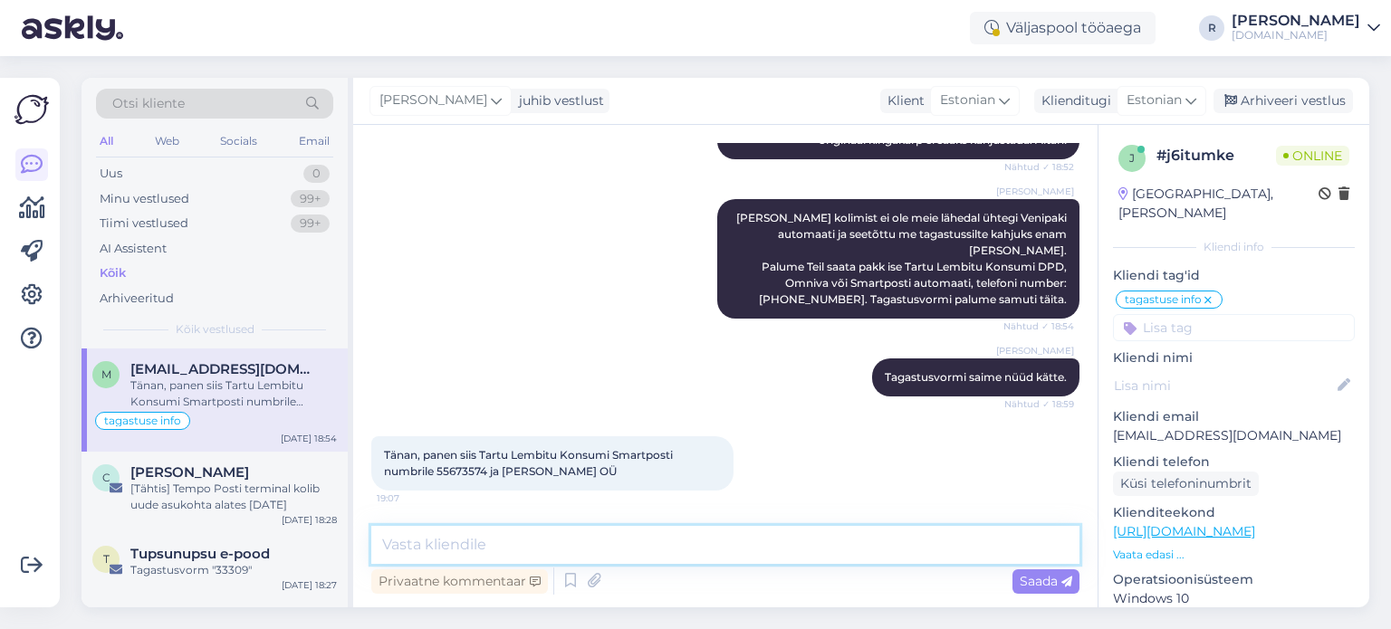
click at [587, 535] on textarea at bounding box center [725, 545] width 708 height 38
type textarea "Tänan!"
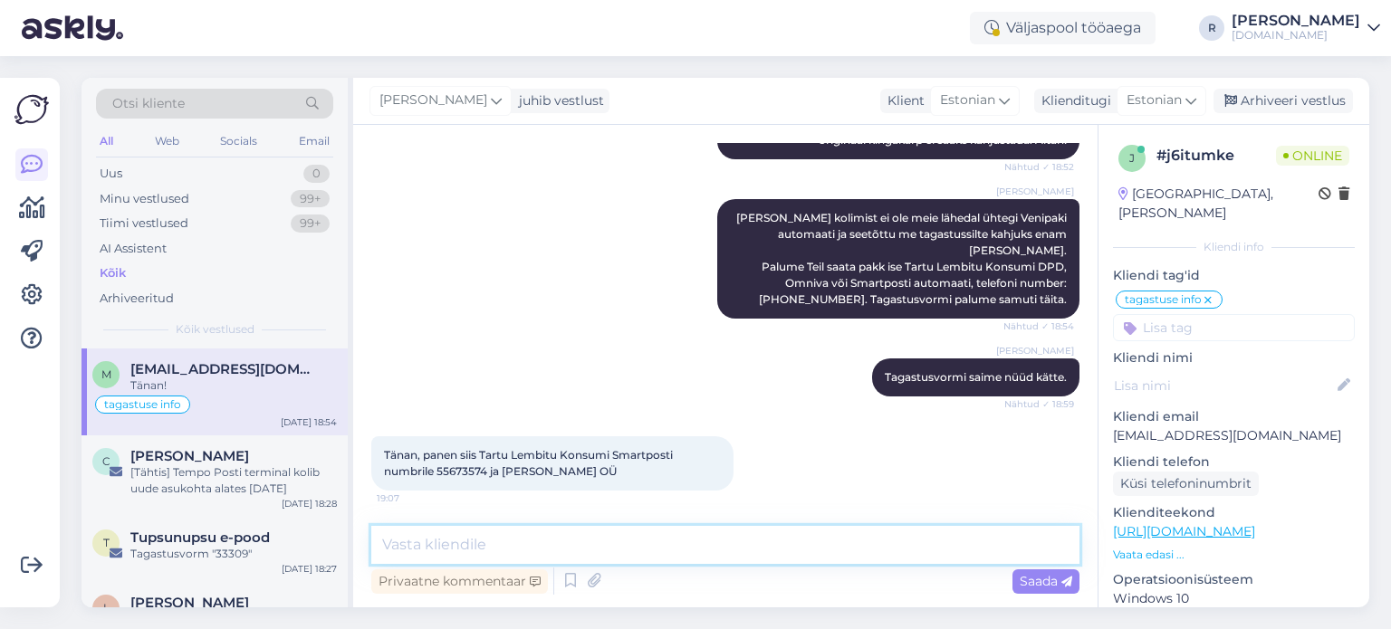
scroll to position [545, 0]
